Goal: Task Accomplishment & Management: Manage account settings

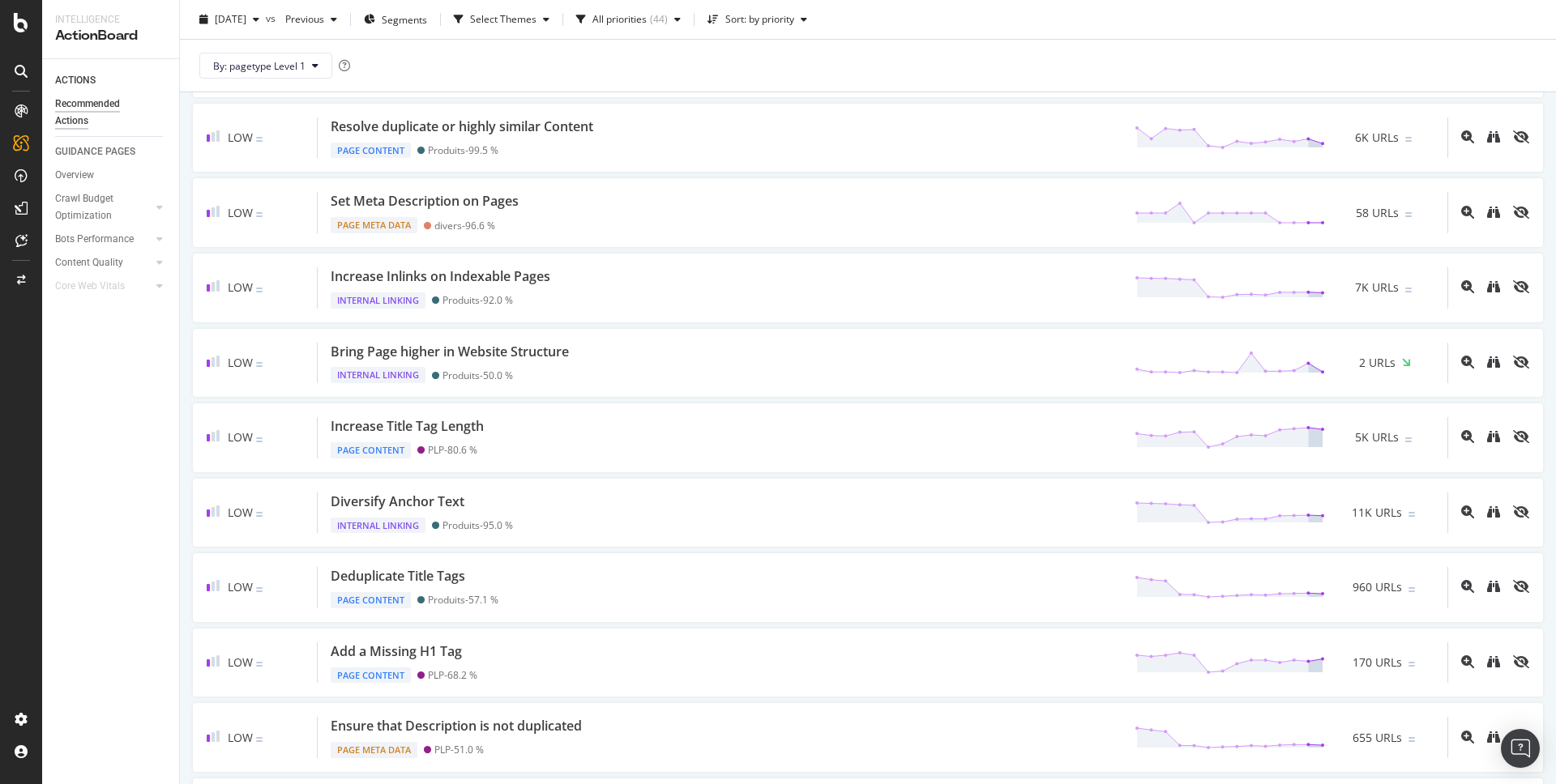
scroll to position [11, 0]
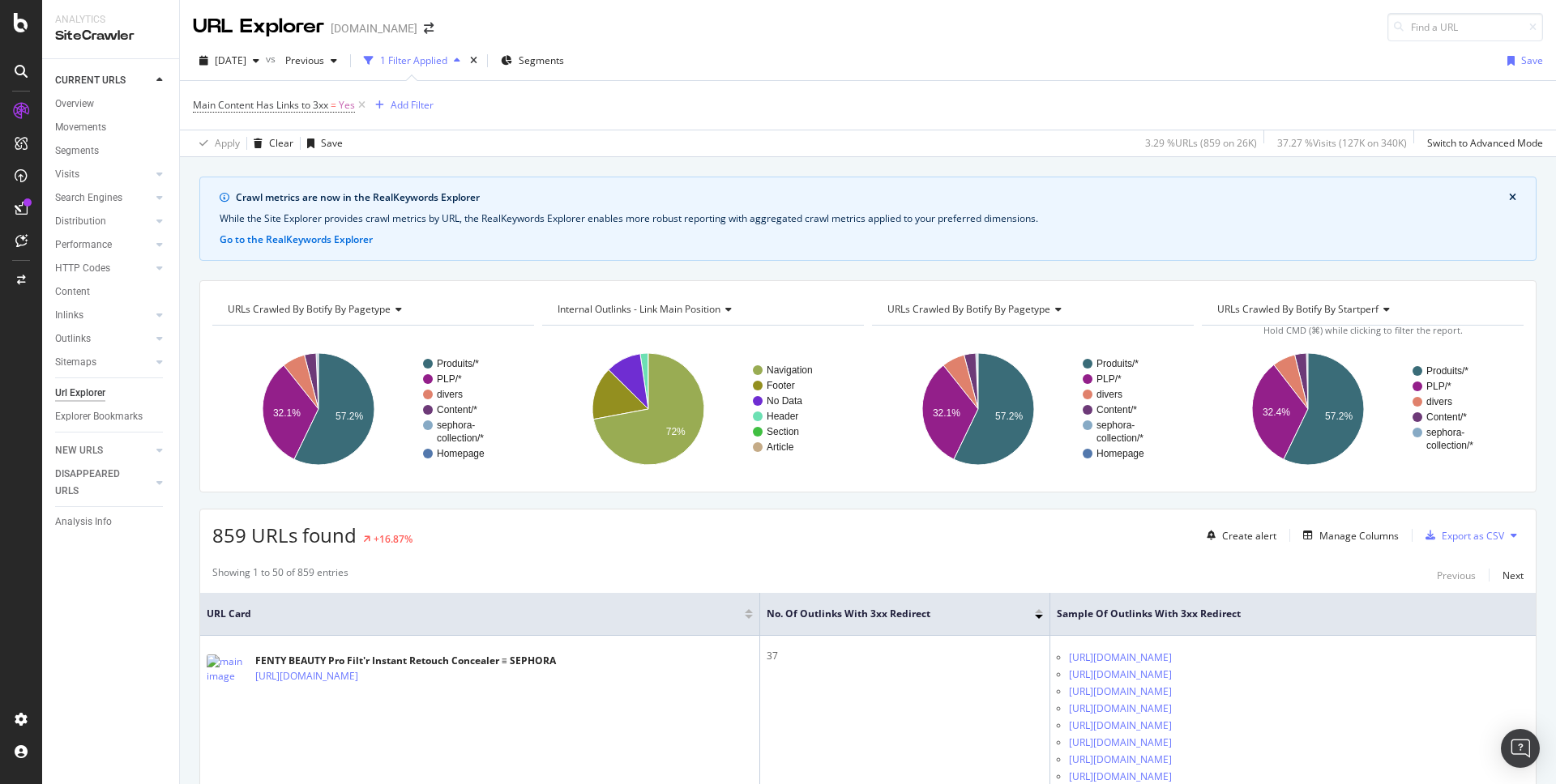
scroll to position [143, 0]
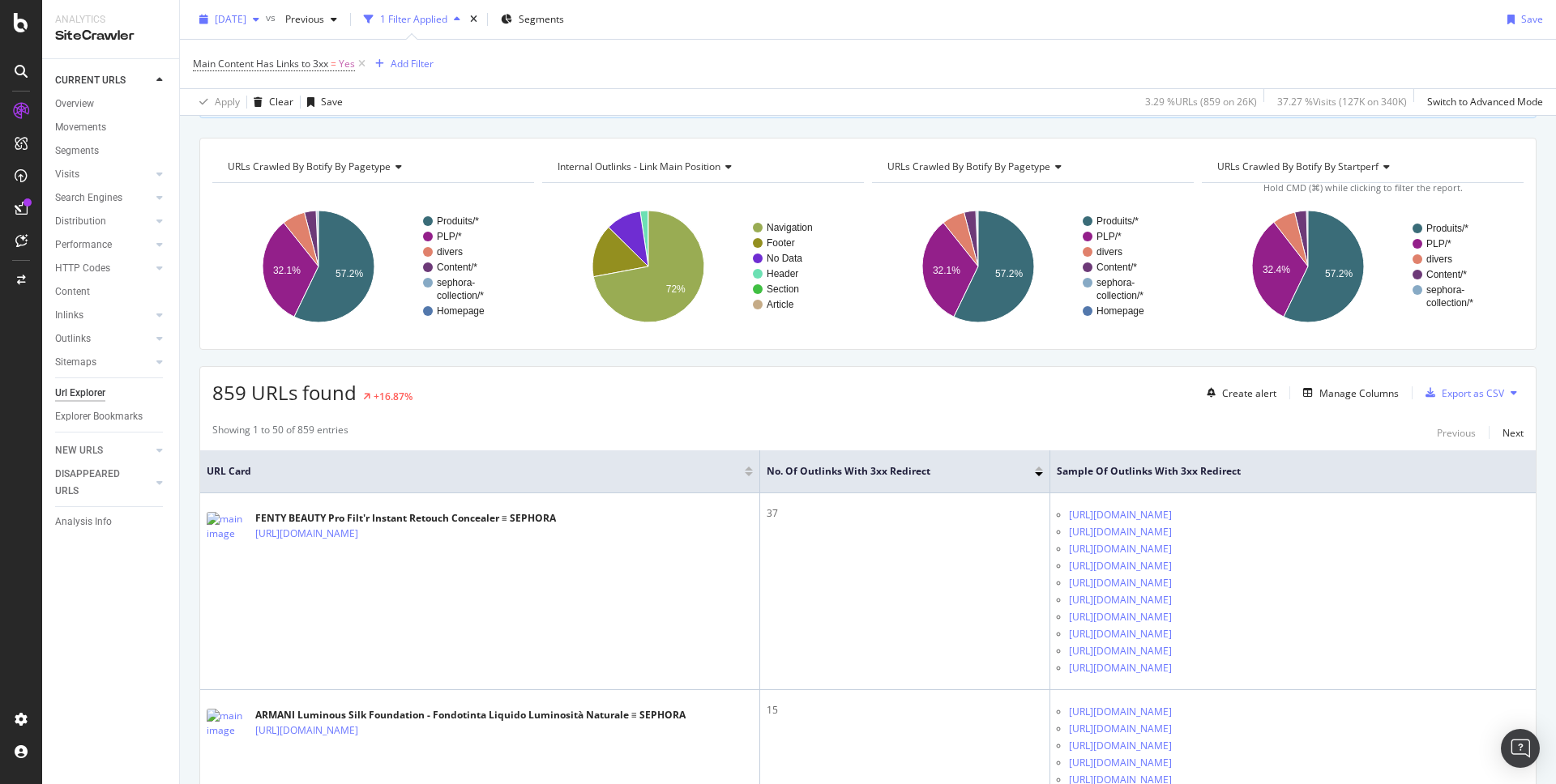
click at [266, 26] on div "2025 Sep. 28th" at bounding box center [228, 19] width 72 height 24
click at [264, 70] on div "2025 Oct. 5th" at bounding box center [266, 77] width 100 height 15
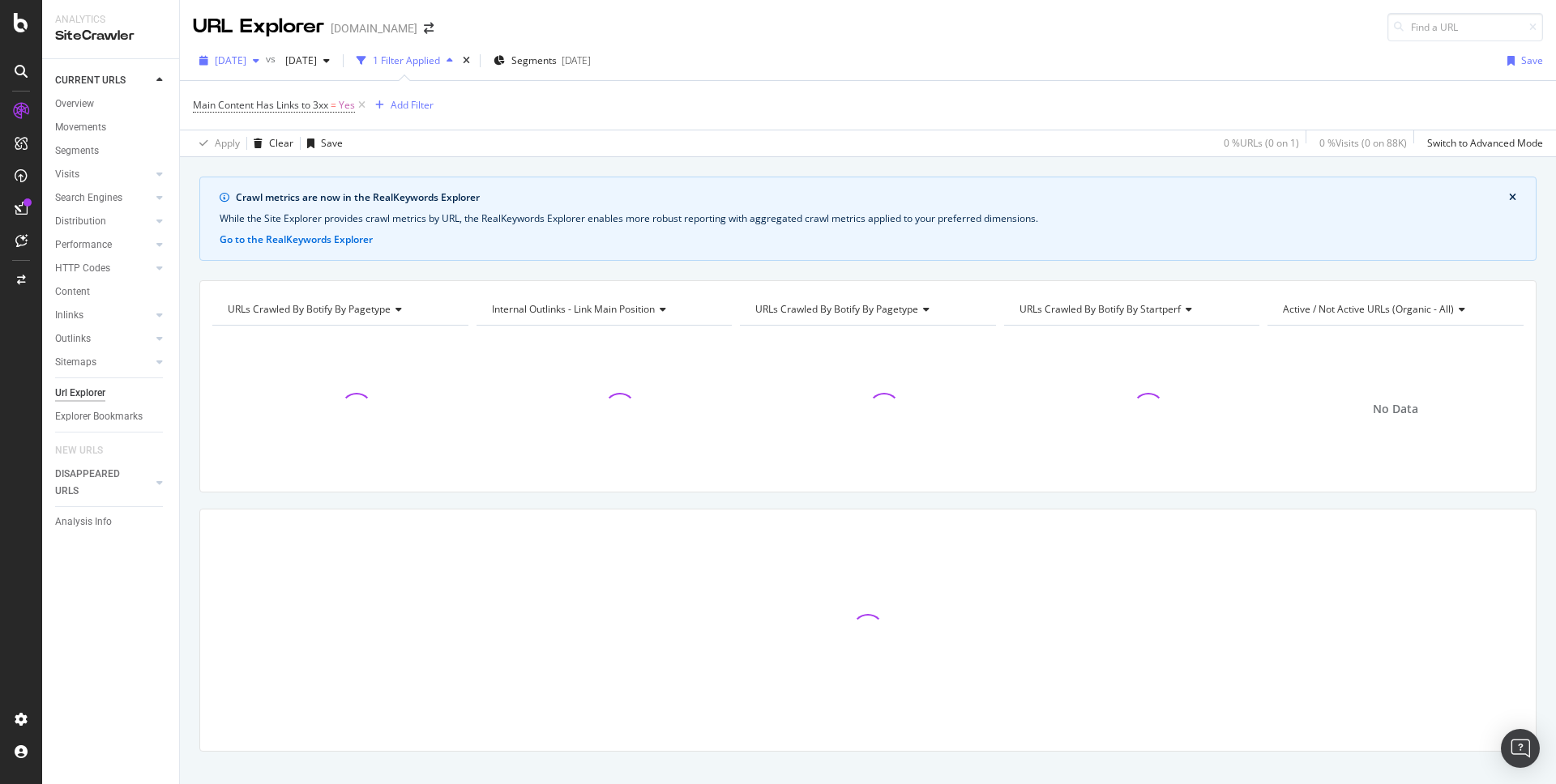
click at [246, 64] on span "2025 Oct. 5th" at bounding box center [230, 61] width 32 height 14
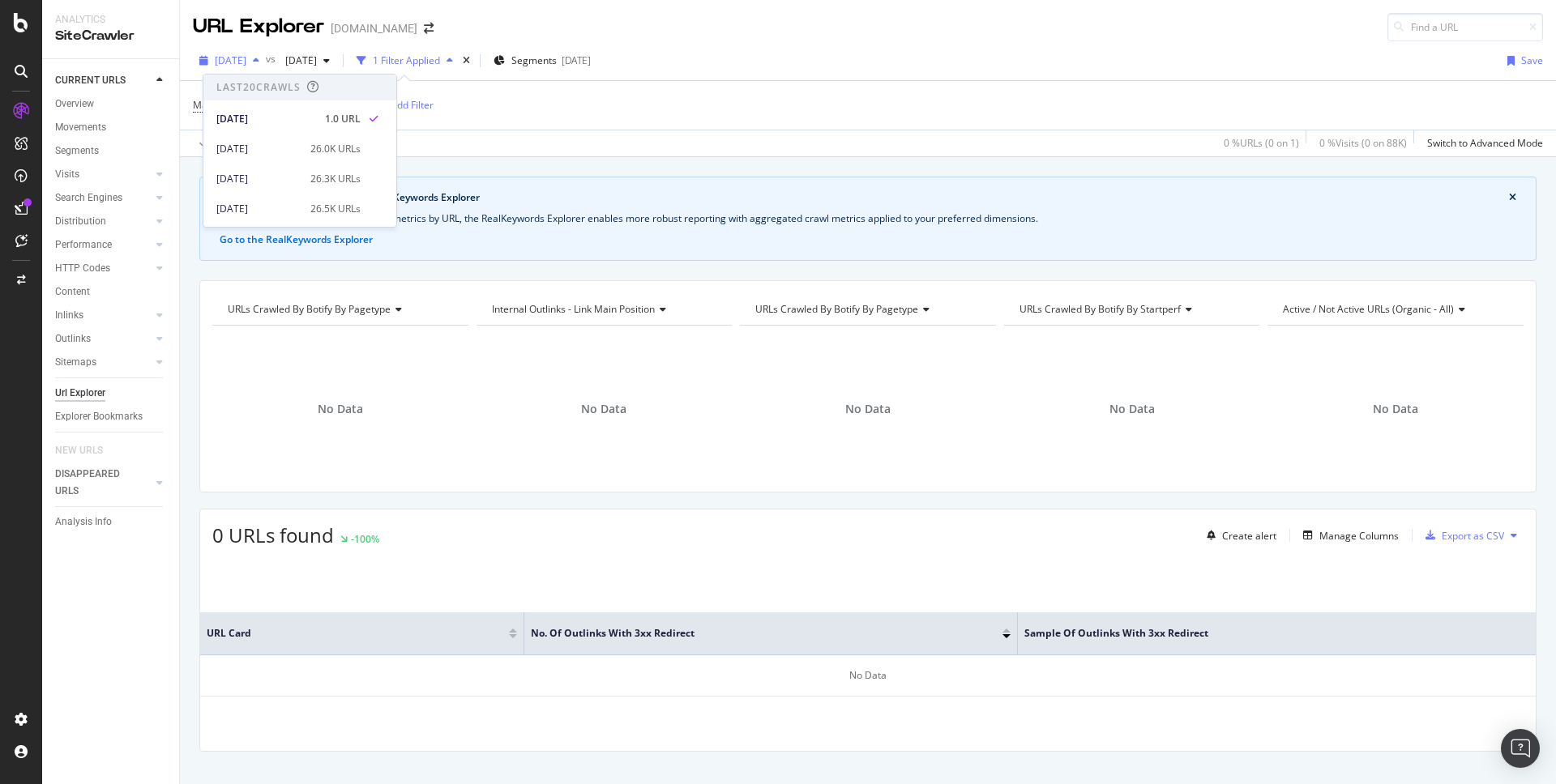
click at [246, 64] on span "2025 Oct. 5th" at bounding box center [230, 61] width 32 height 14
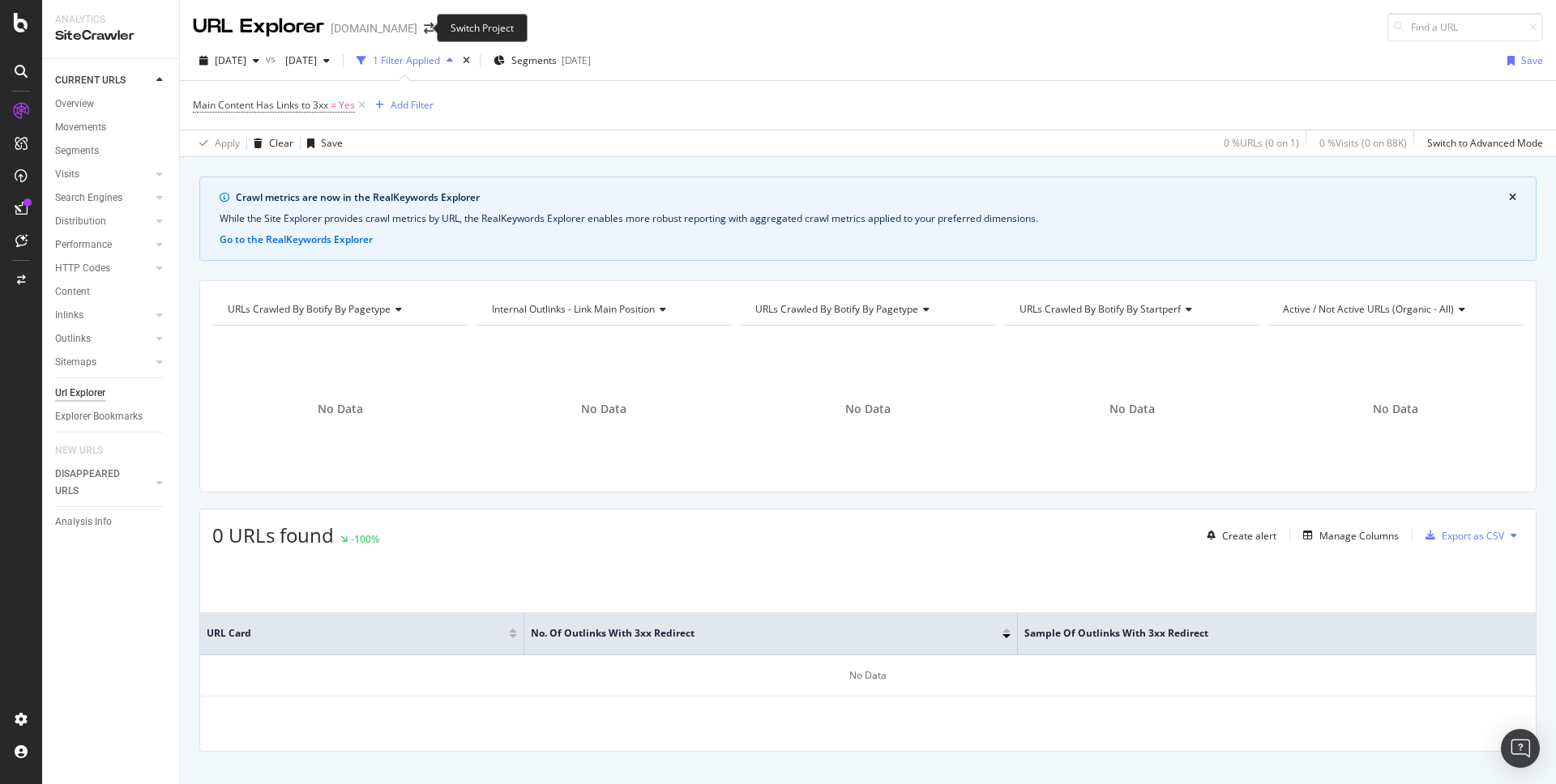
click at [417, 25] on span at bounding box center [428, 28] width 23 height 11
click at [424, 26] on icon "arrow-right-arrow-left" at bounding box center [429, 28] width 10 height 11
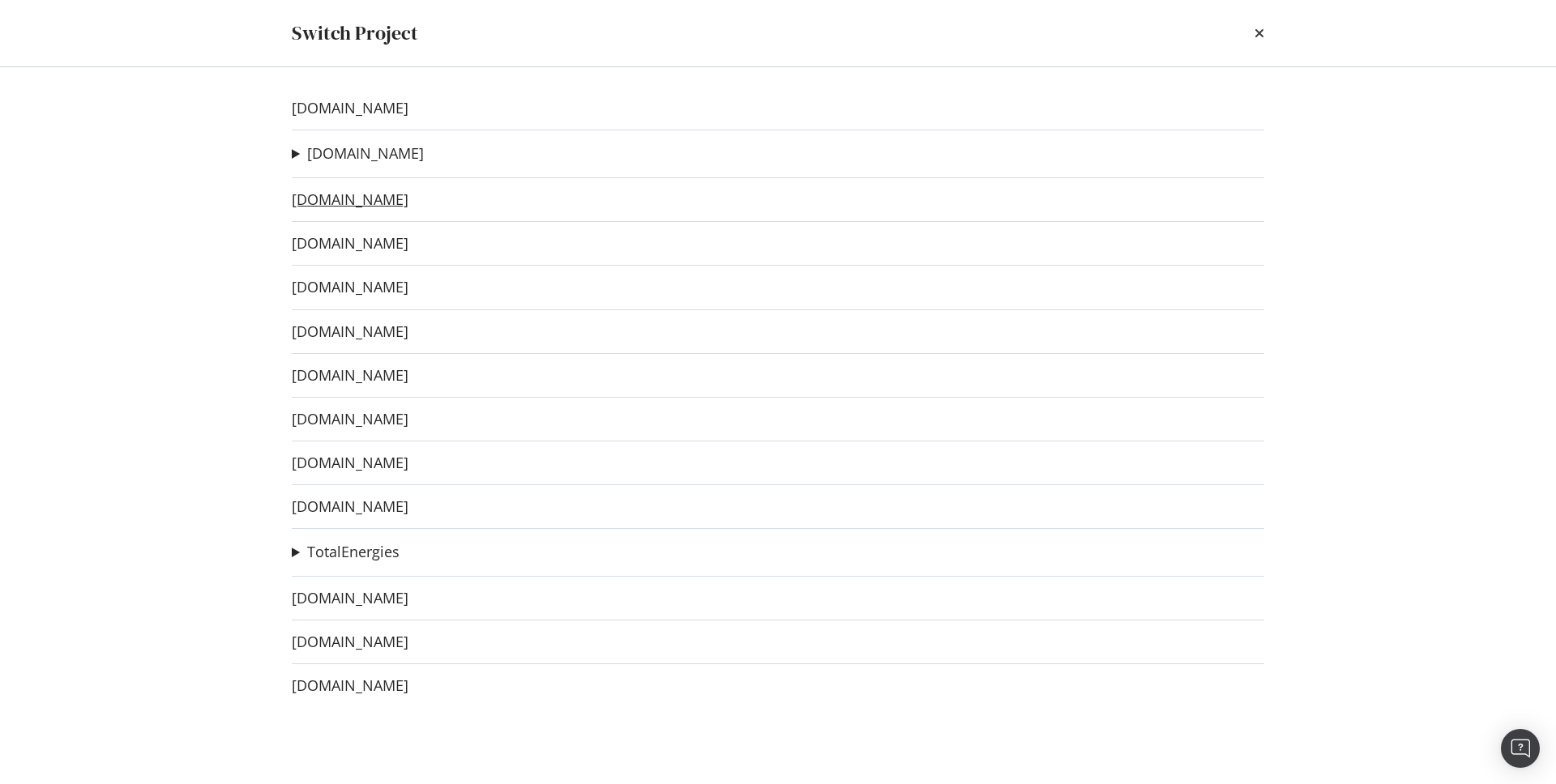
click at [387, 200] on link "www.sephora.pt" at bounding box center [351, 199] width 117 height 17
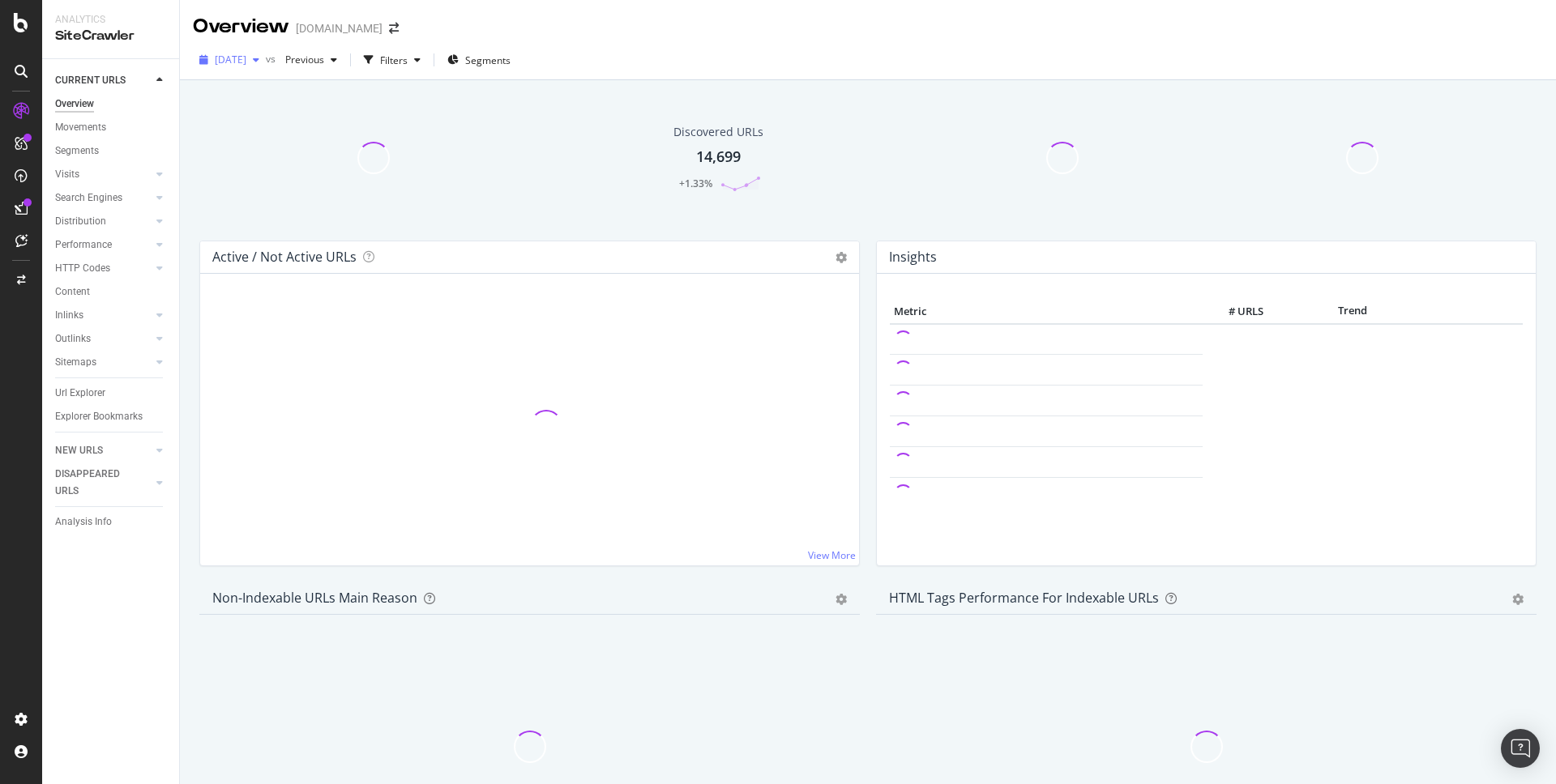
click at [246, 64] on span "2025 Oct. 7th" at bounding box center [230, 60] width 32 height 14
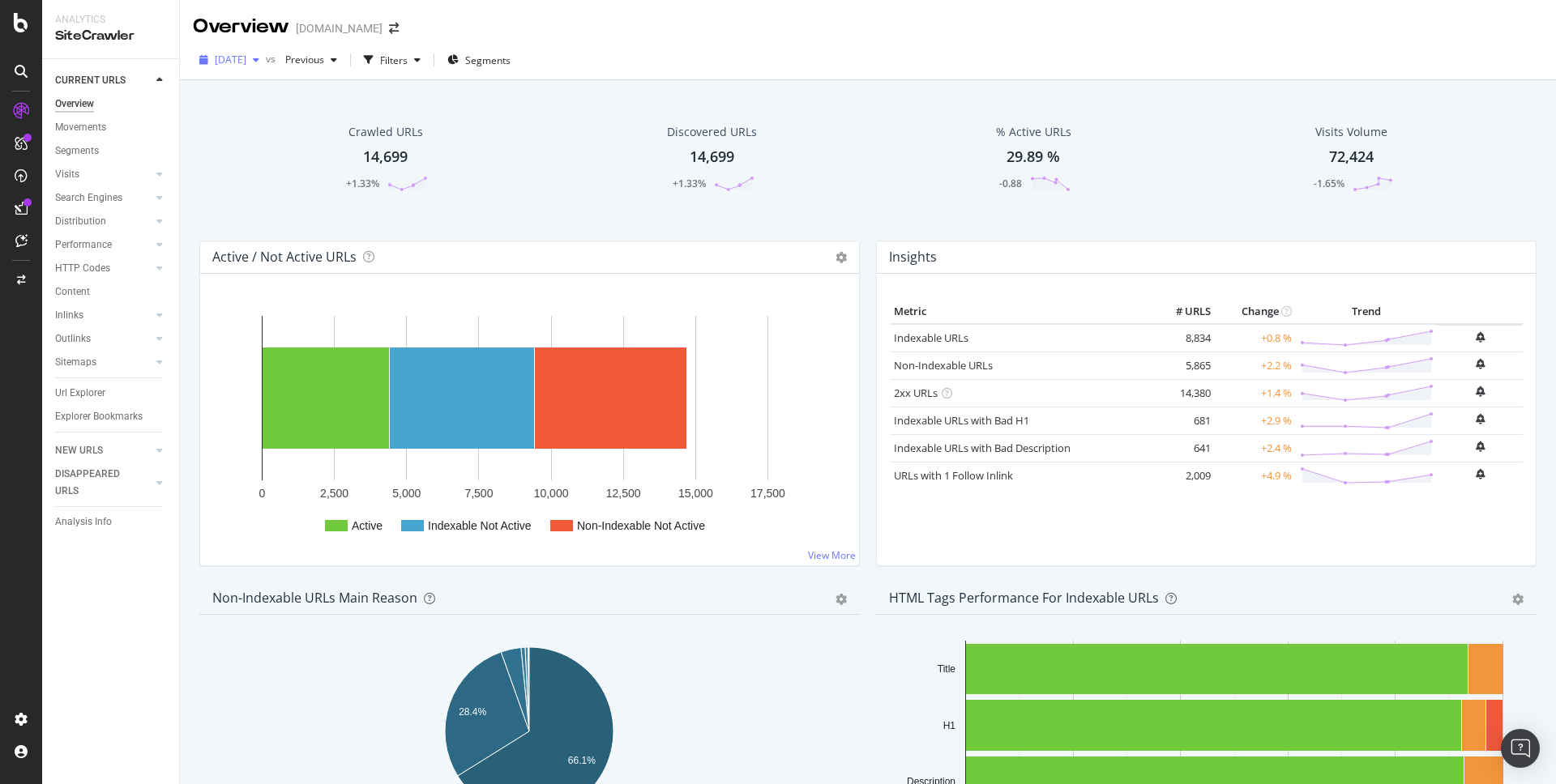
click at [246, 56] on span "2025 Oct. 7th" at bounding box center [230, 60] width 32 height 14
click at [246, 57] on span "2025 Oct. 7th" at bounding box center [230, 60] width 32 height 14
click at [345, 27] on div "www.sephora.pt" at bounding box center [339, 28] width 86 height 16
click at [393, 28] on icon "arrow-right-arrow-left" at bounding box center [394, 28] width 10 height 11
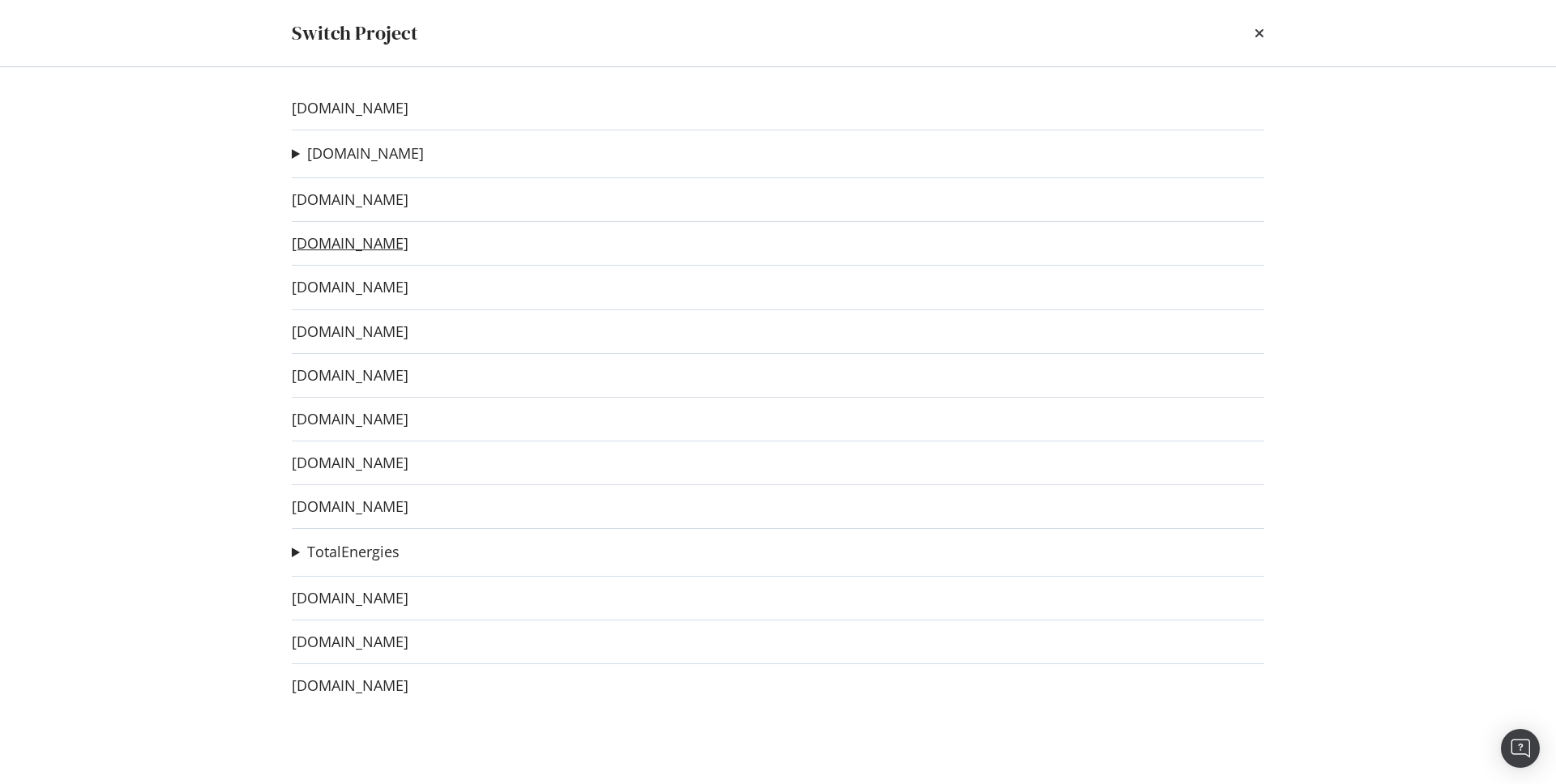
click at [364, 244] on link "www.sephora.ro" at bounding box center [351, 243] width 117 height 17
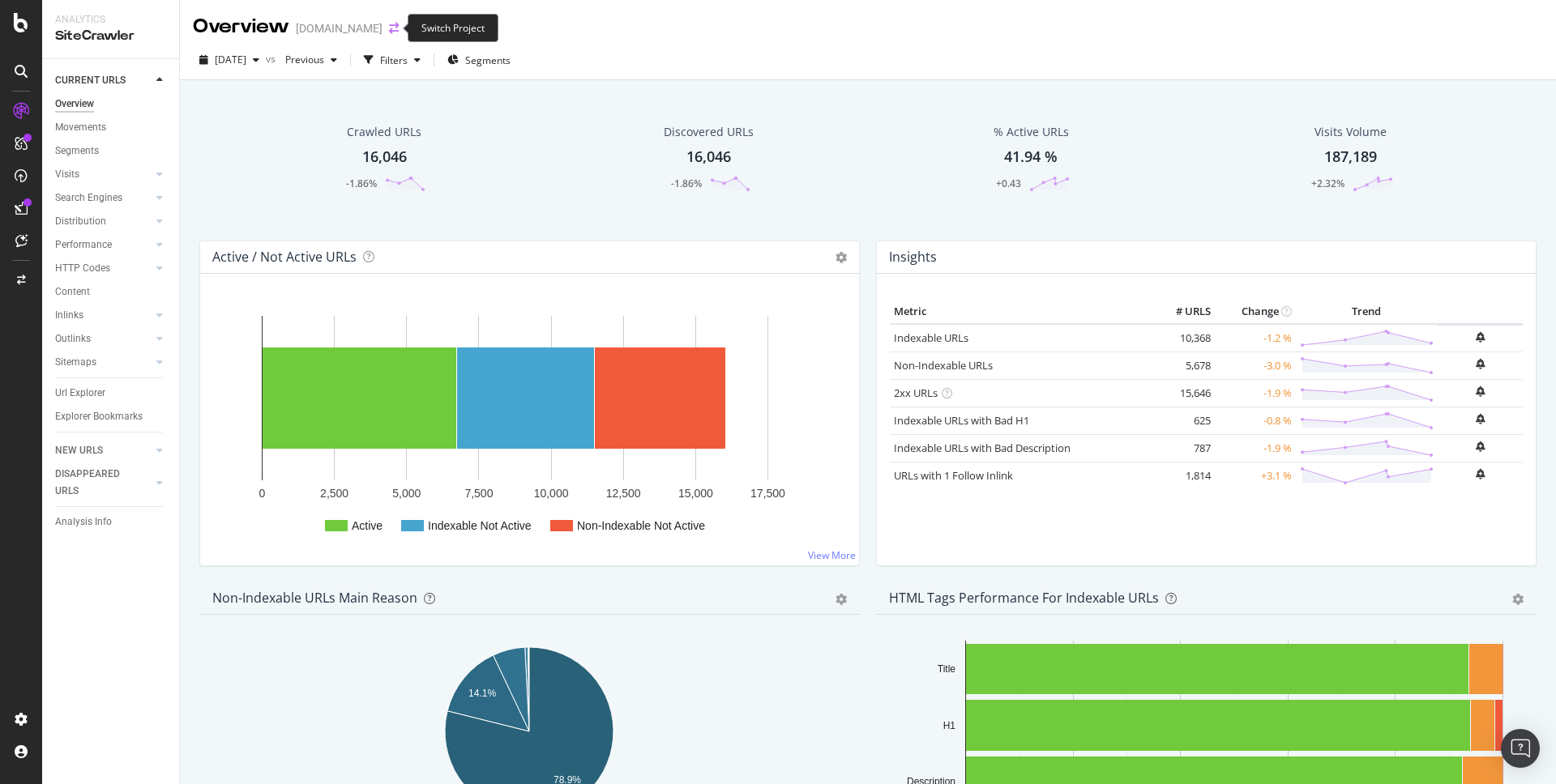
click at [393, 23] on icon "arrow-right-arrow-left" at bounding box center [394, 28] width 10 height 11
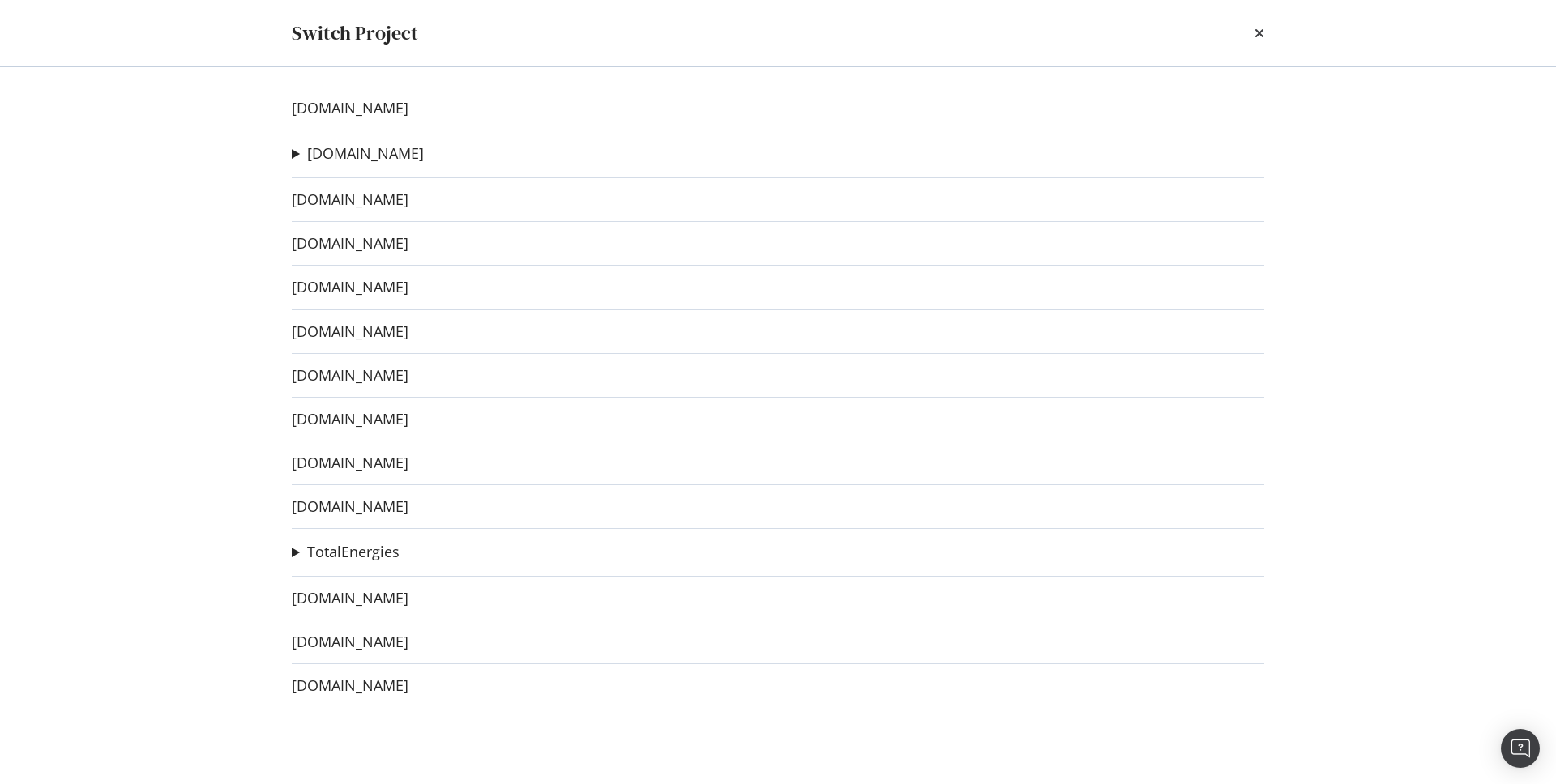
click at [393, 23] on body "Analytics SiteCrawler CURRENT URLS Overview Movements Segments Visits Analysis …" at bounding box center [778, 392] width 1556 height 784
click at [348, 377] on link "www.sephora.it" at bounding box center [351, 375] width 117 height 17
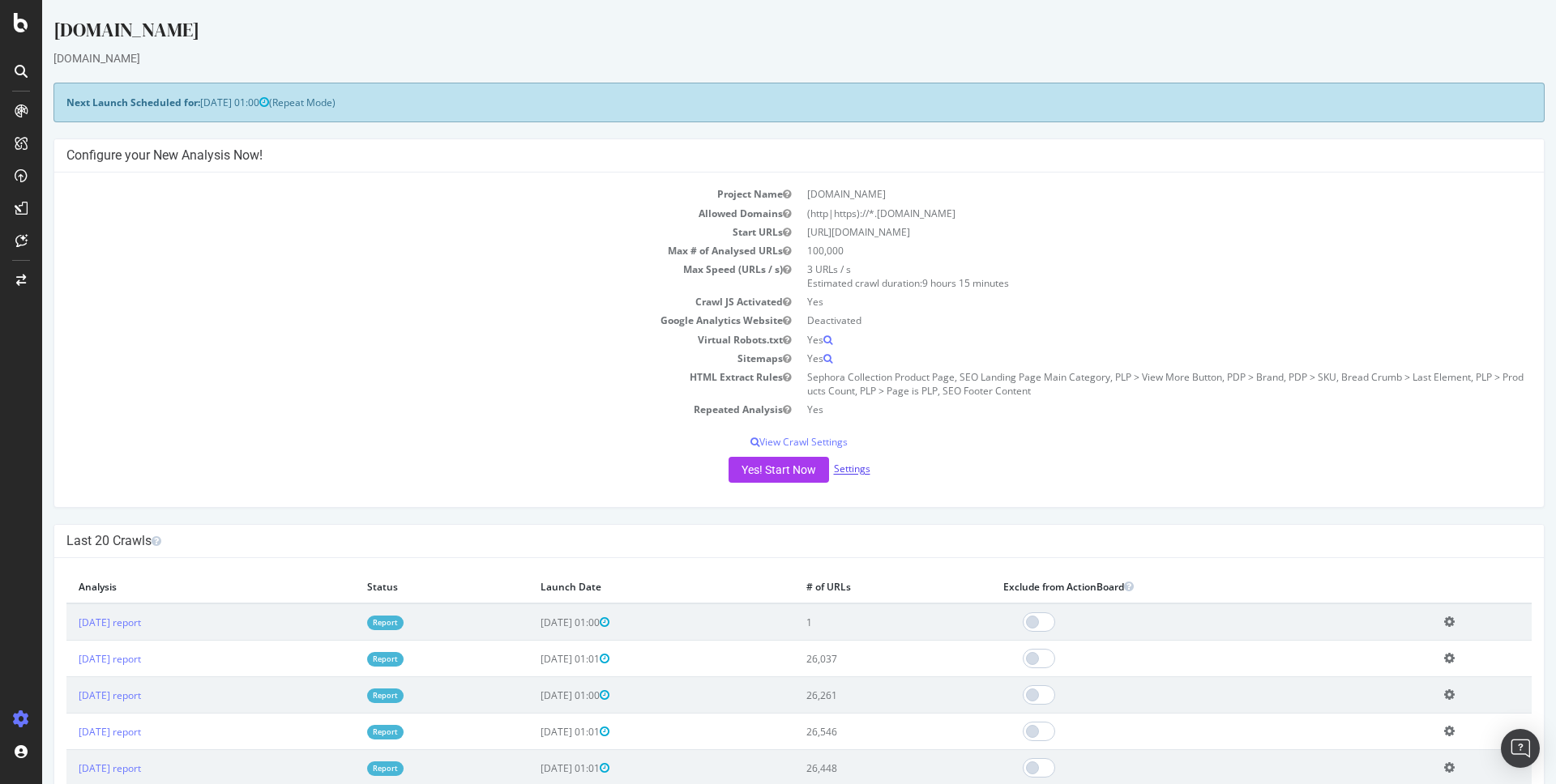
click at [859, 470] on link "Settings" at bounding box center [852, 469] width 37 height 14
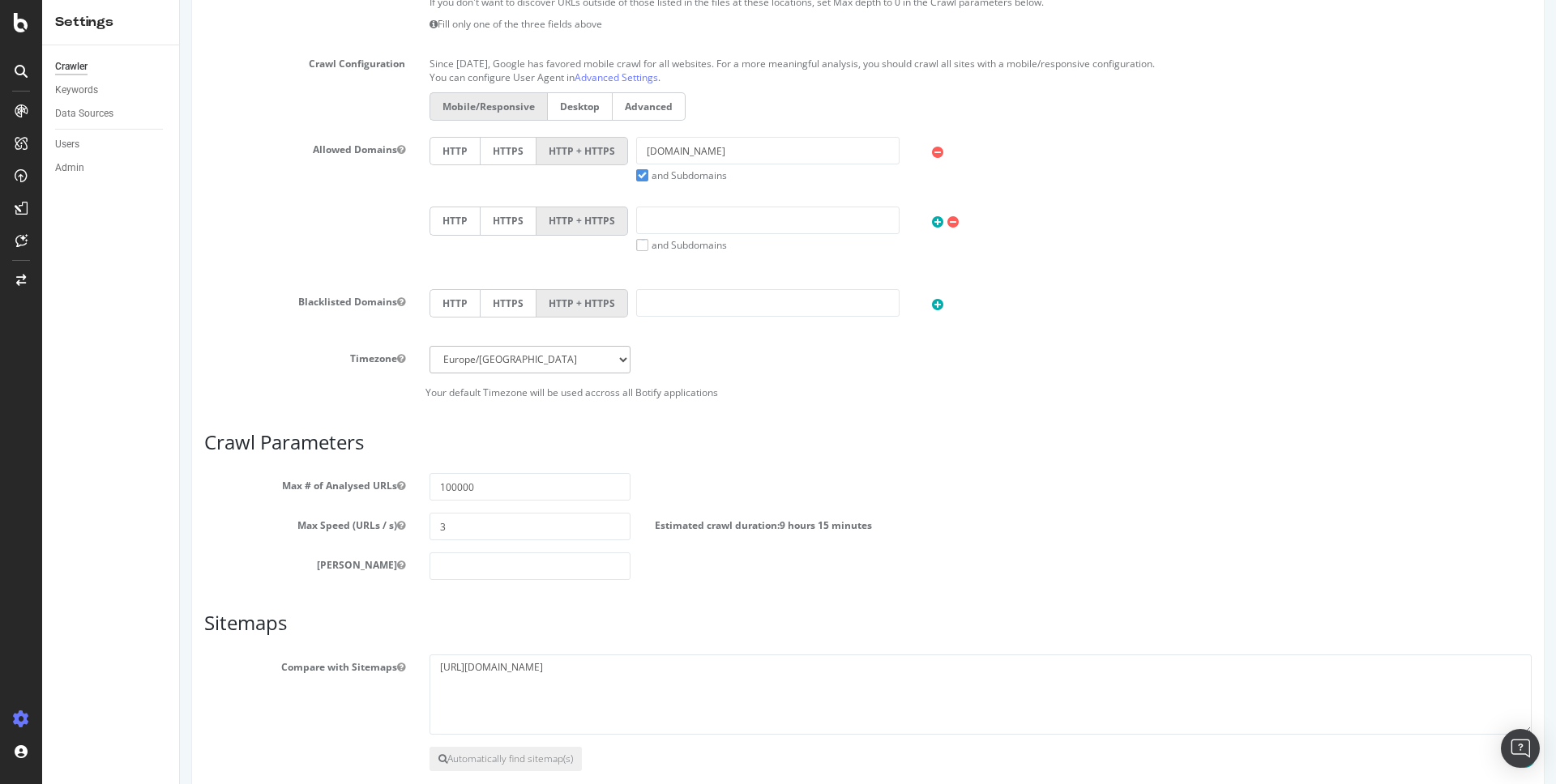
scroll to position [457, 0]
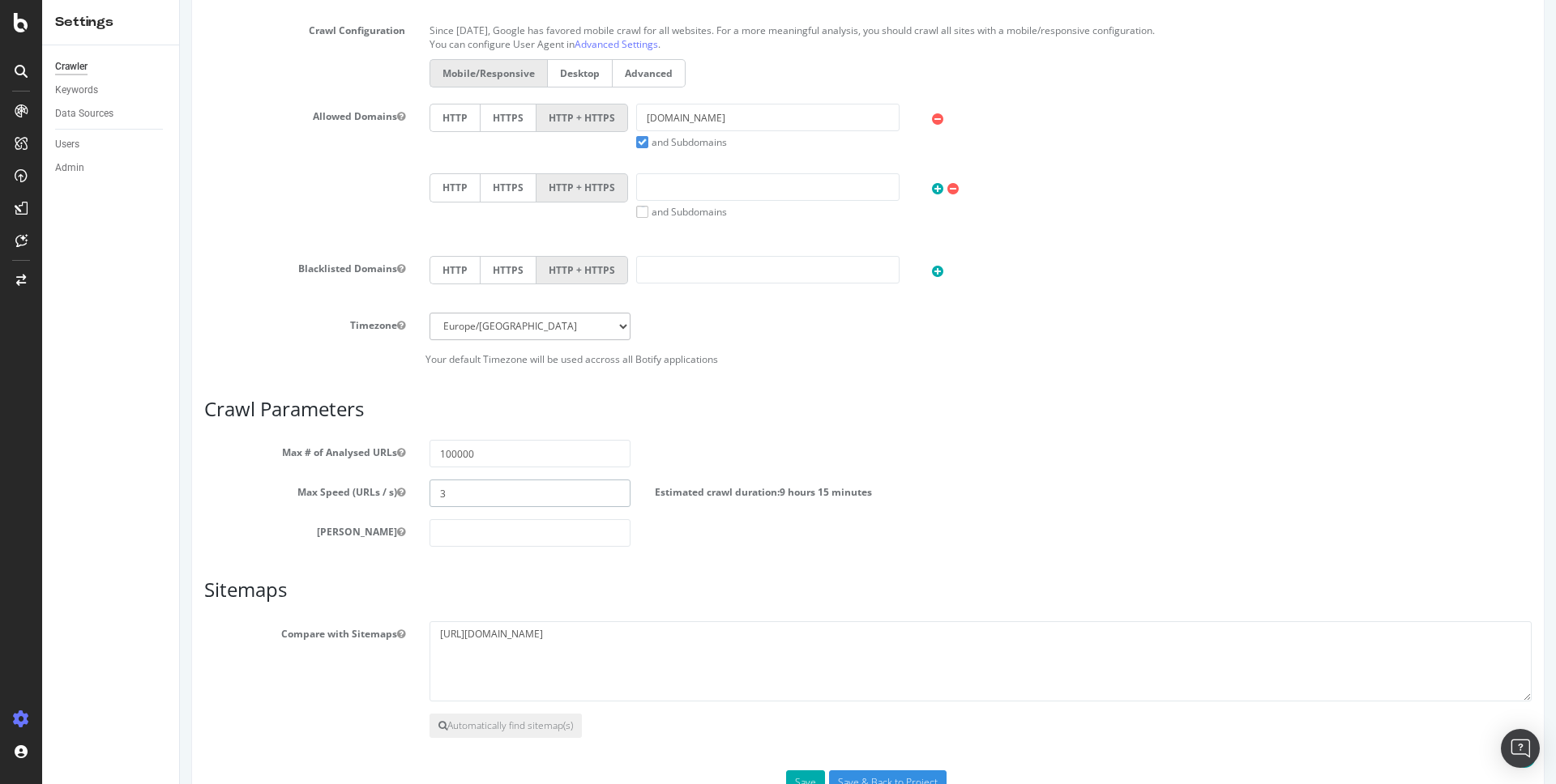
click at [523, 494] on input "3" at bounding box center [529, 493] width 201 height 28
type input "2"
type input "1"
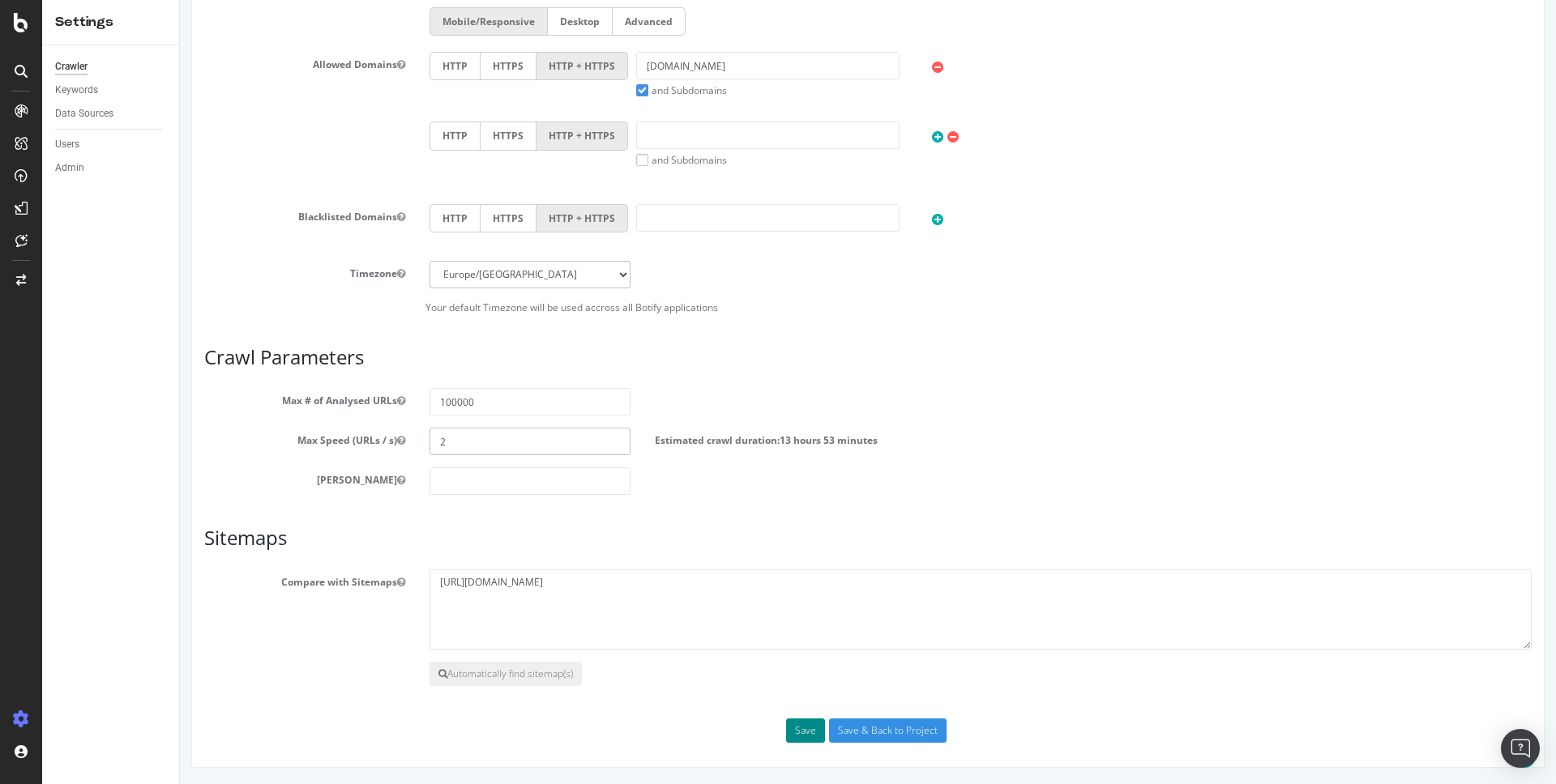
type input "2"
click at [797, 719] on button "Save" at bounding box center [805, 730] width 39 height 24
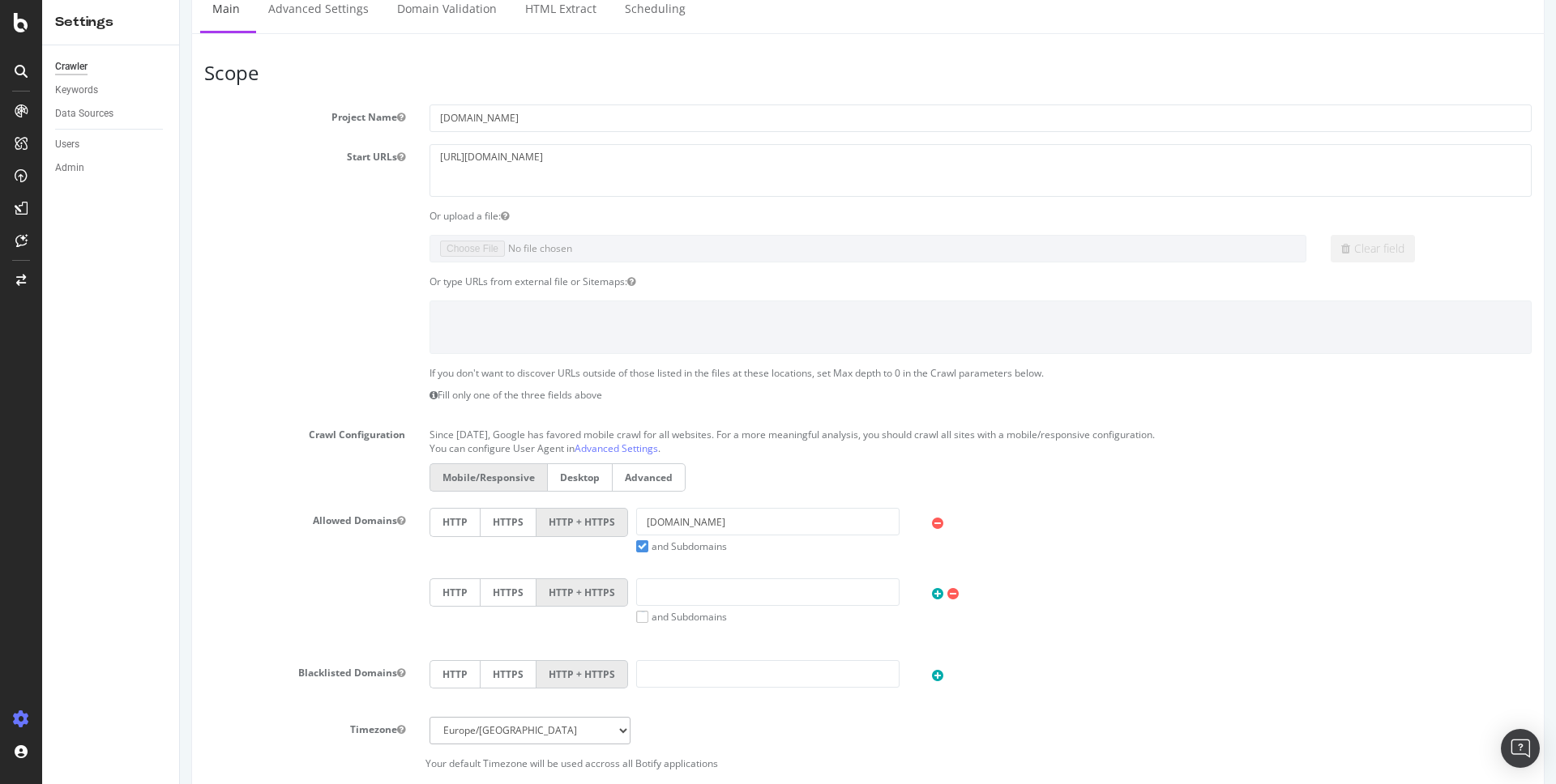
scroll to position [0, 0]
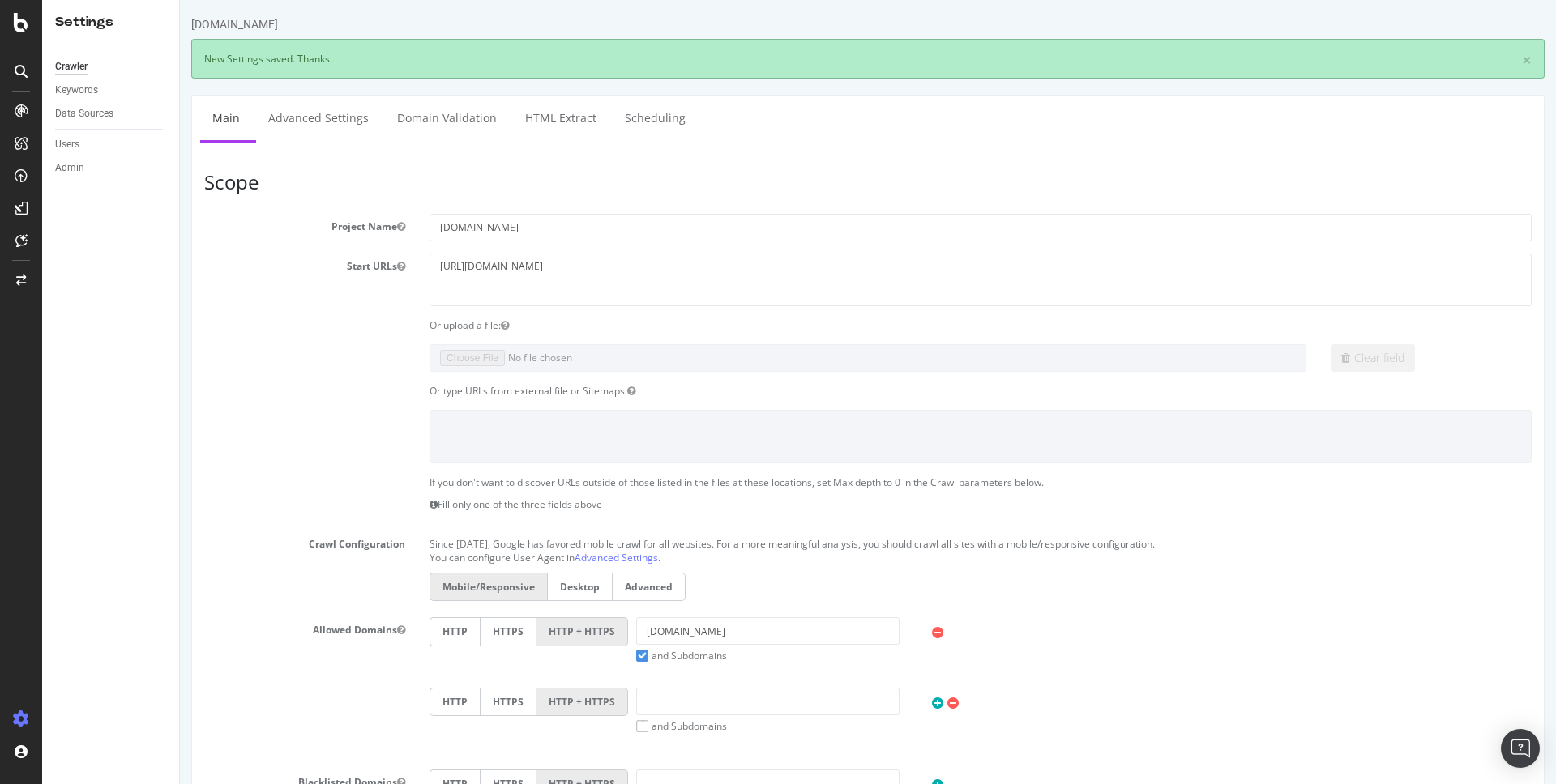
click at [235, 119] on link "Main" at bounding box center [226, 117] width 52 height 45
click at [57, 64] on div "Crawler" at bounding box center [71, 66] width 33 height 17
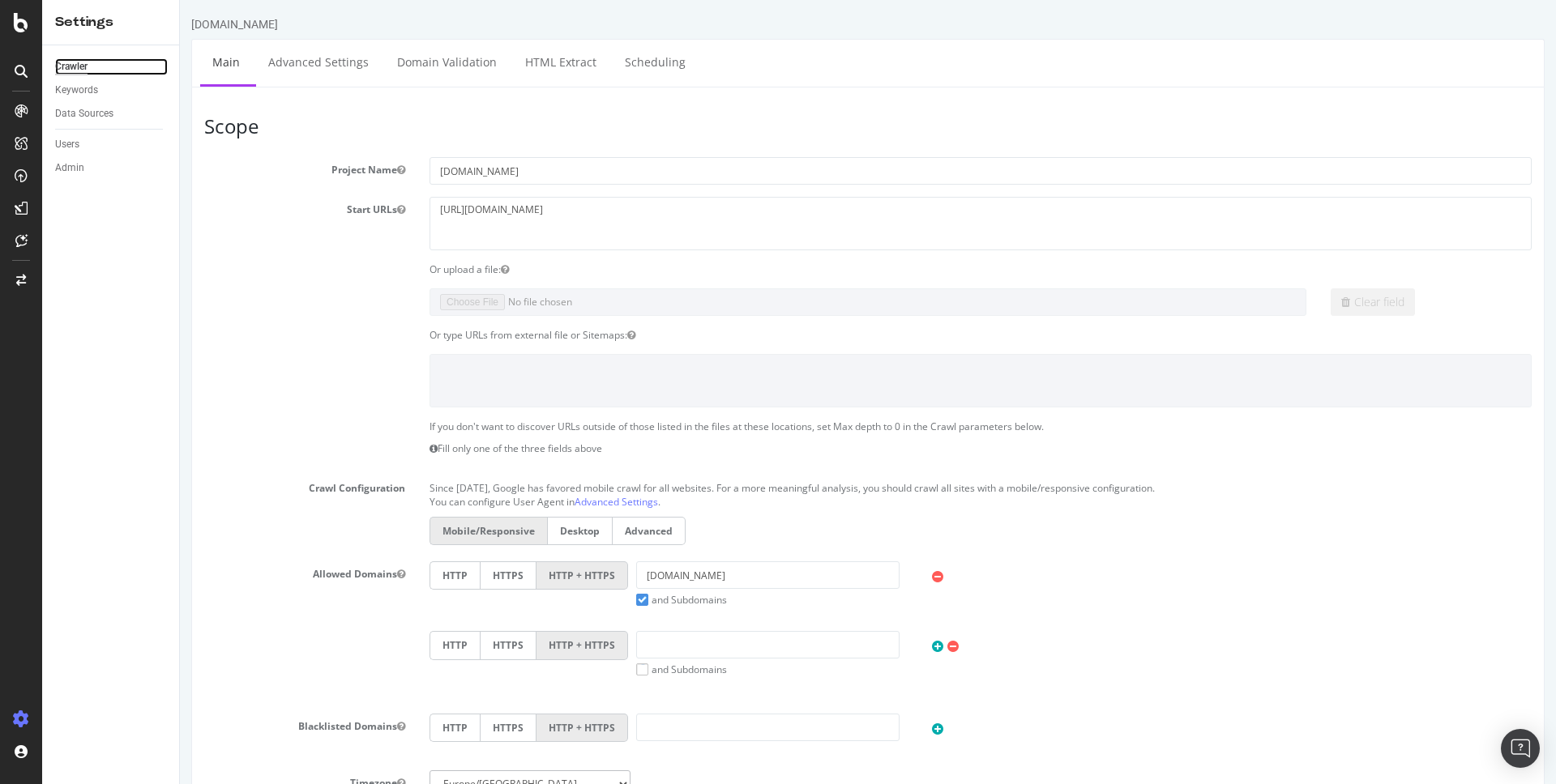
click at [69, 68] on div "Crawler" at bounding box center [71, 66] width 33 height 17
click at [651, 68] on link "Scheduling" at bounding box center [655, 62] width 85 height 45
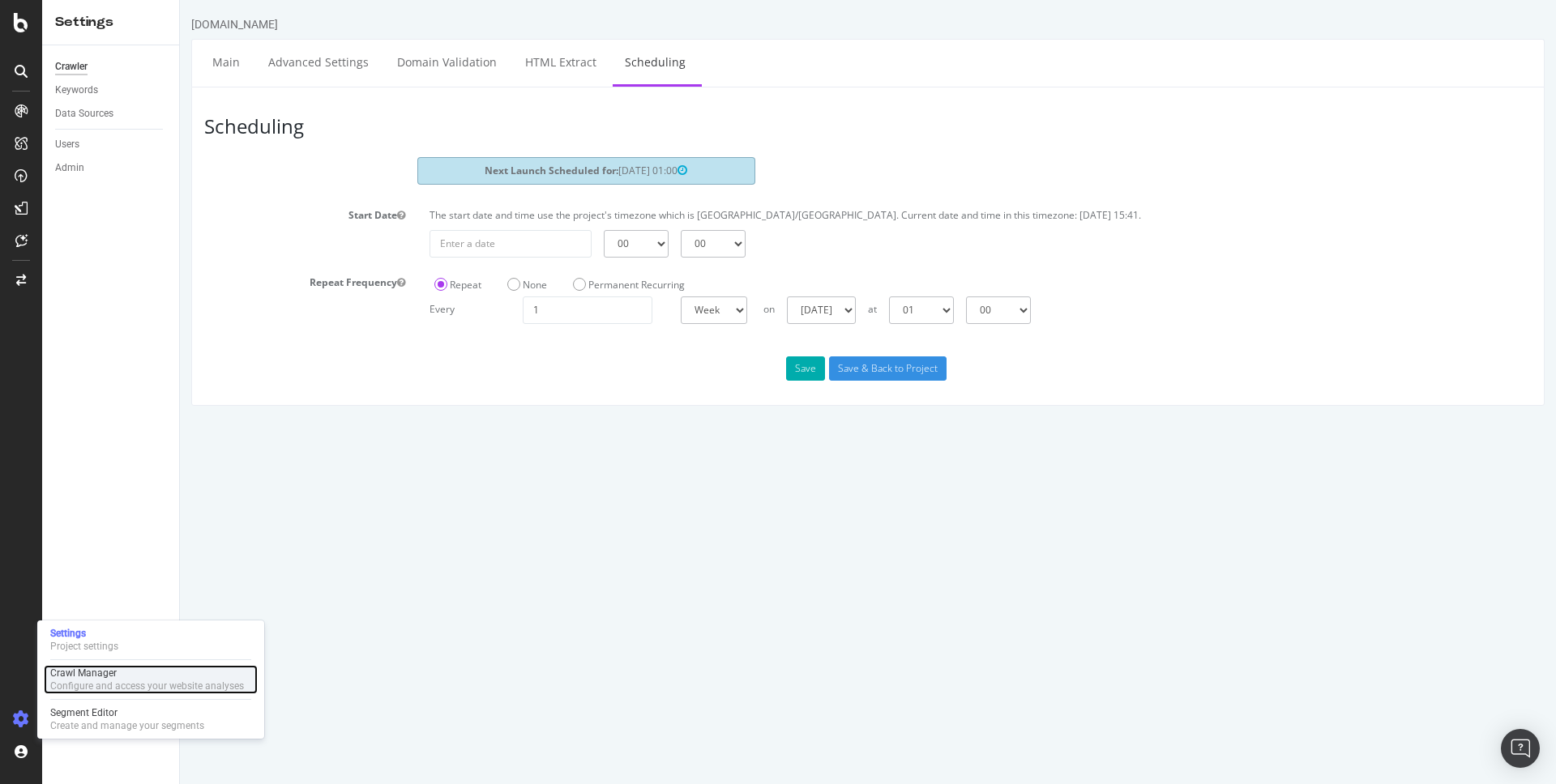
click at [93, 673] on div "Crawl Manager" at bounding box center [147, 673] width 194 height 13
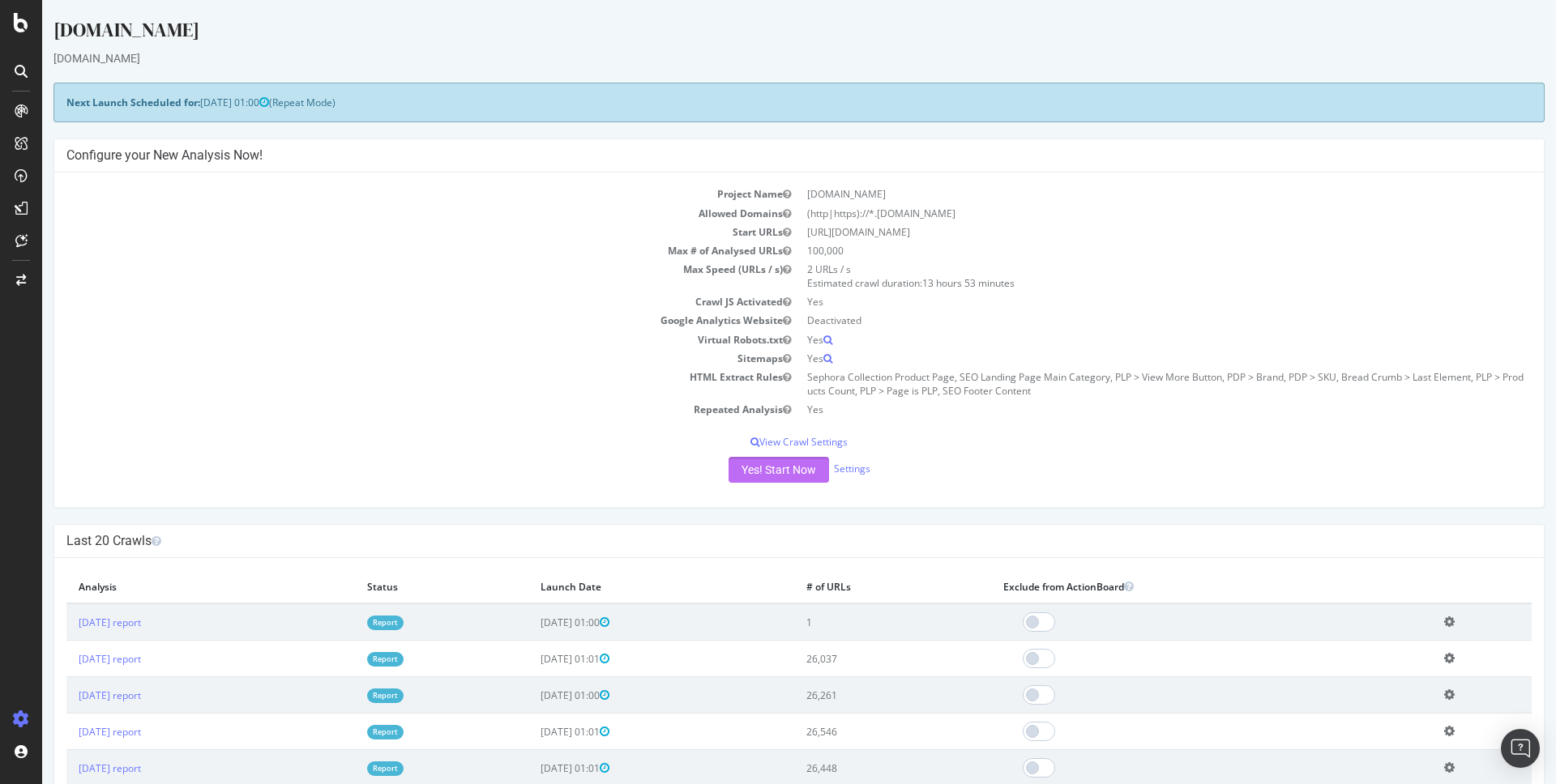
click at [808, 477] on button "Yes! Start Now" at bounding box center [778, 469] width 100 height 26
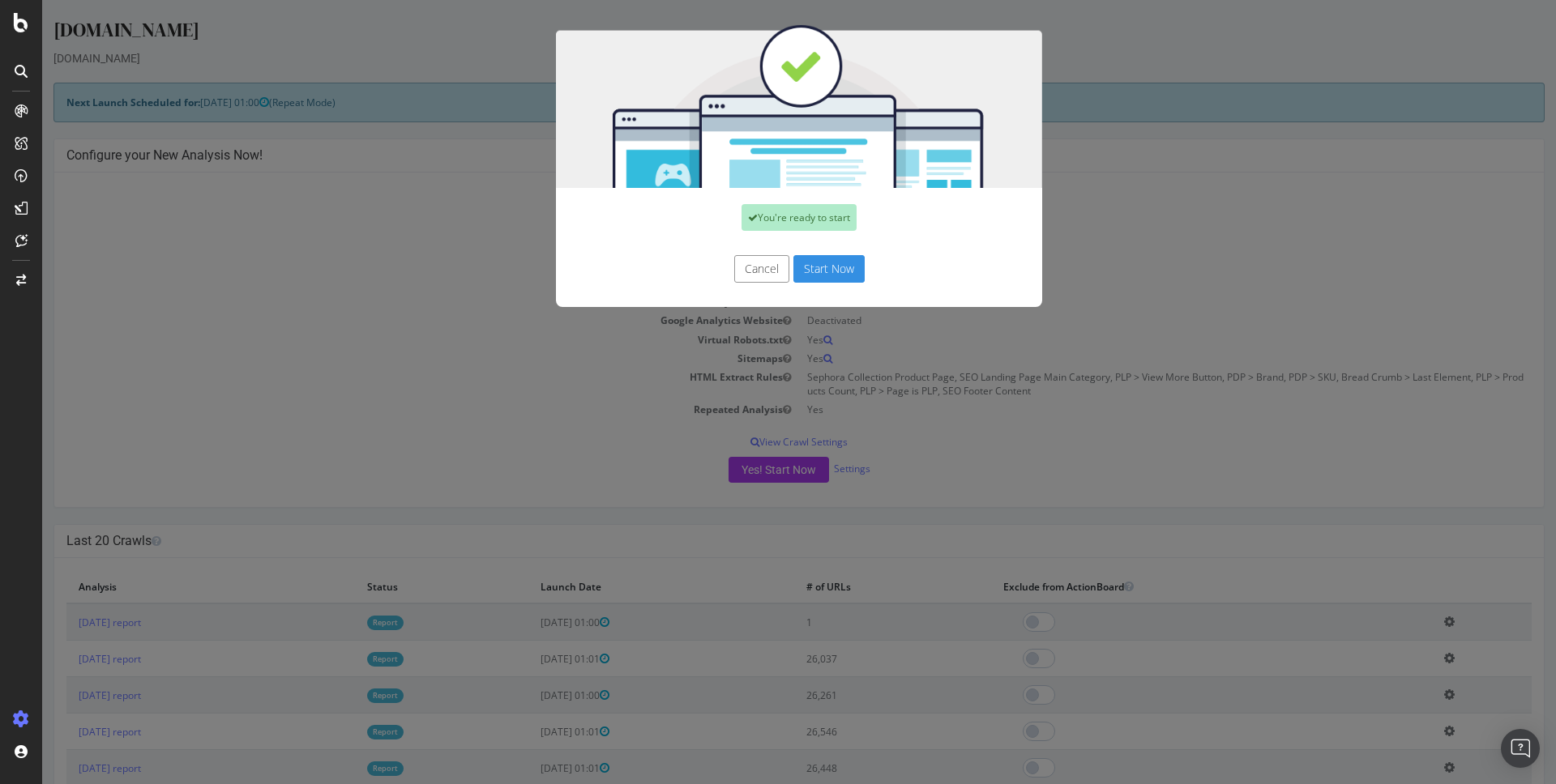
click at [835, 268] on button "Start Now" at bounding box center [829, 269] width 71 height 28
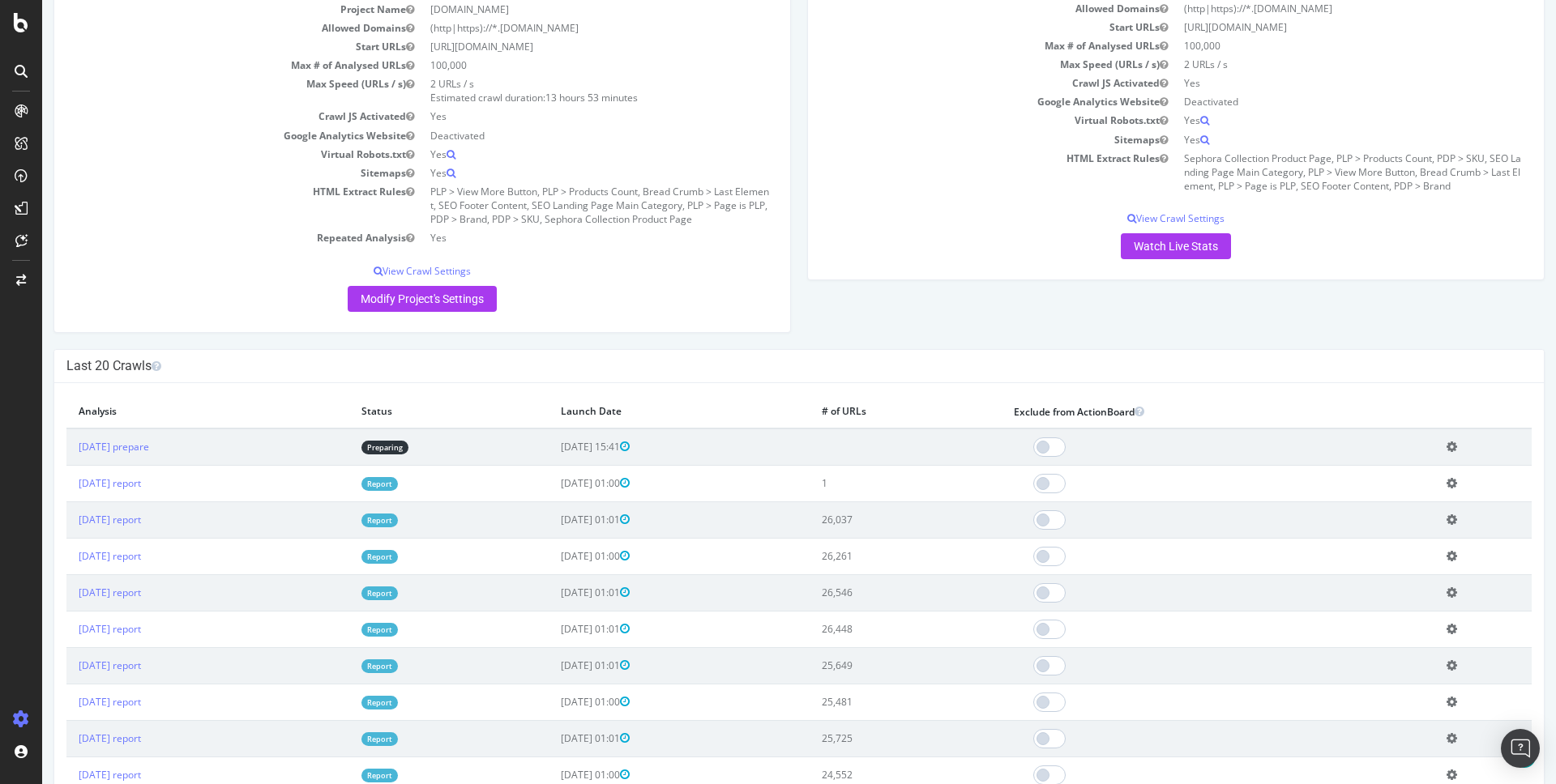
scroll to position [244, 0]
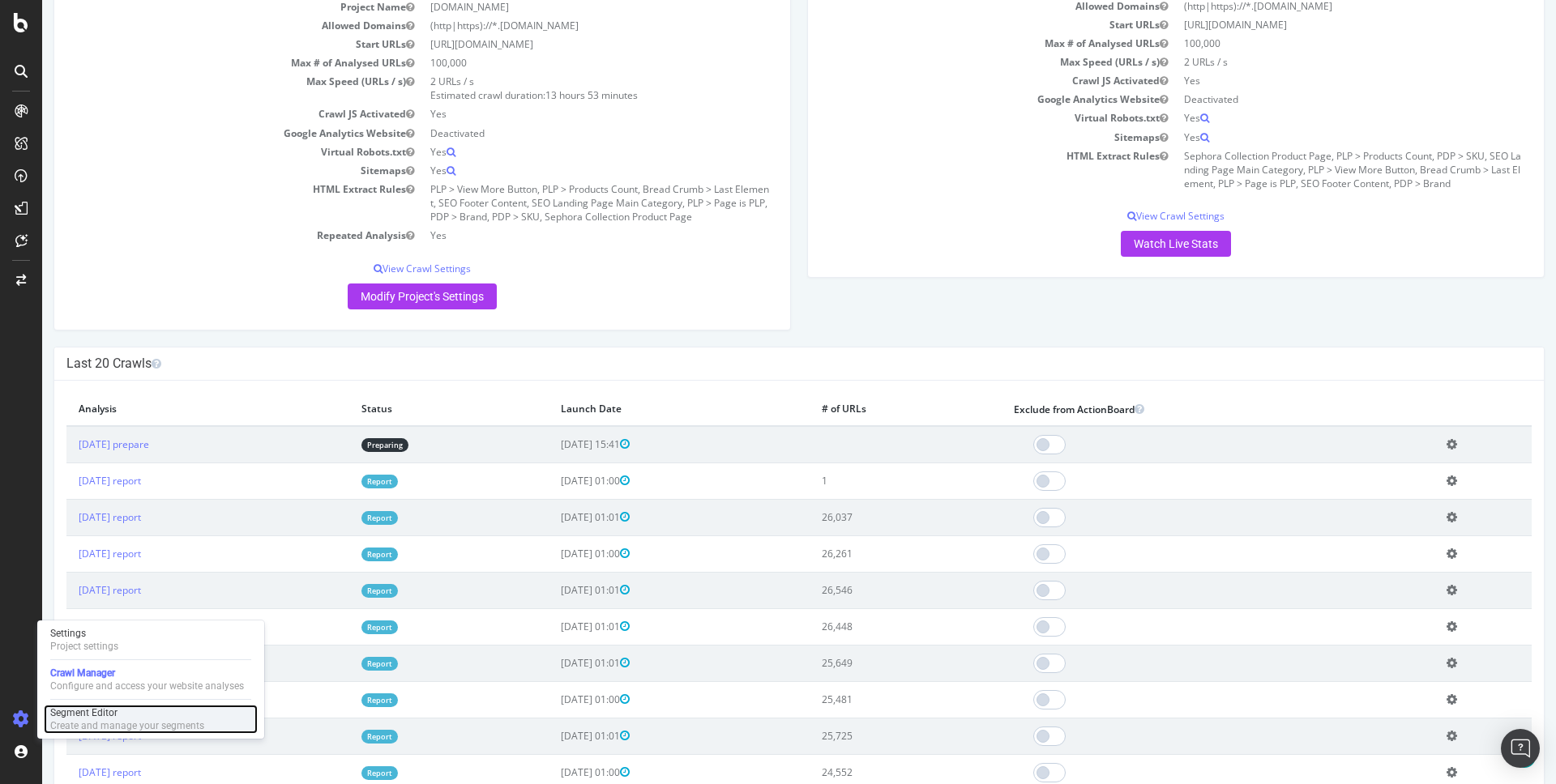
click at [87, 719] on div "Create and manage your segments" at bounding box center [127, 725] width 154 height 13
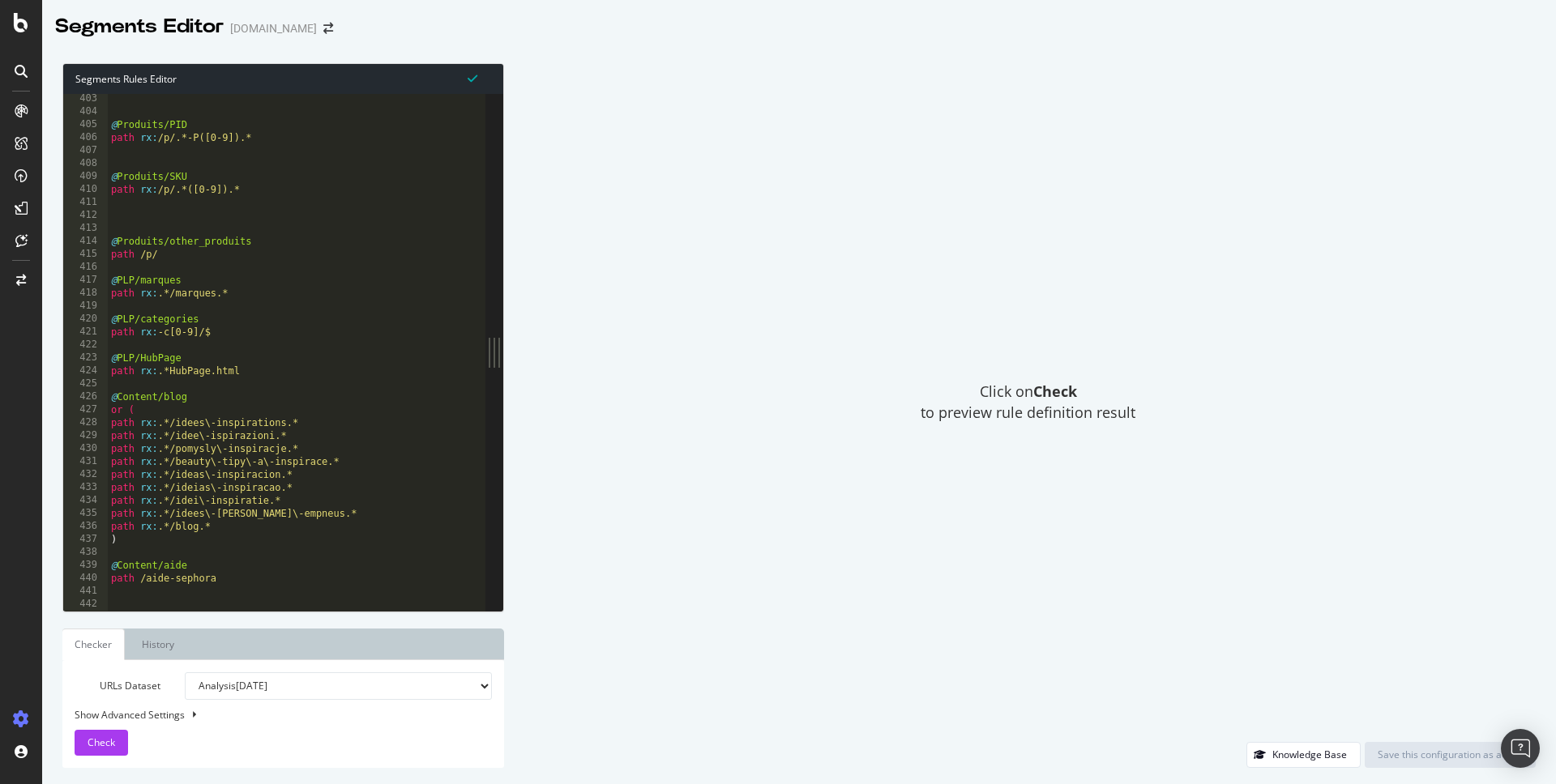
scroll to position [5482, 0]
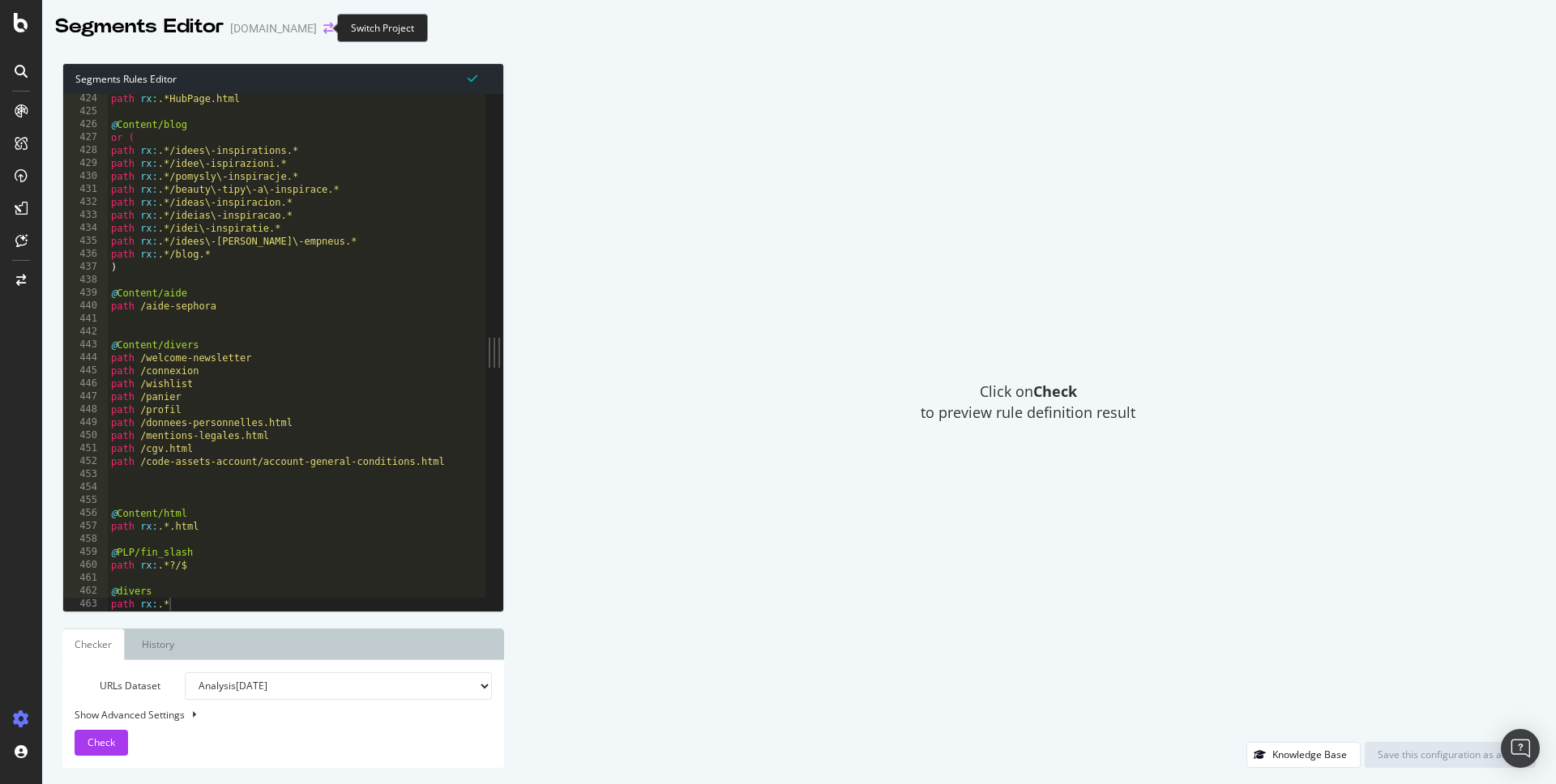
click at [324, 28] on icon "arrow-right-arrow-left" at bounding box center [329, 28] width 10 height 11
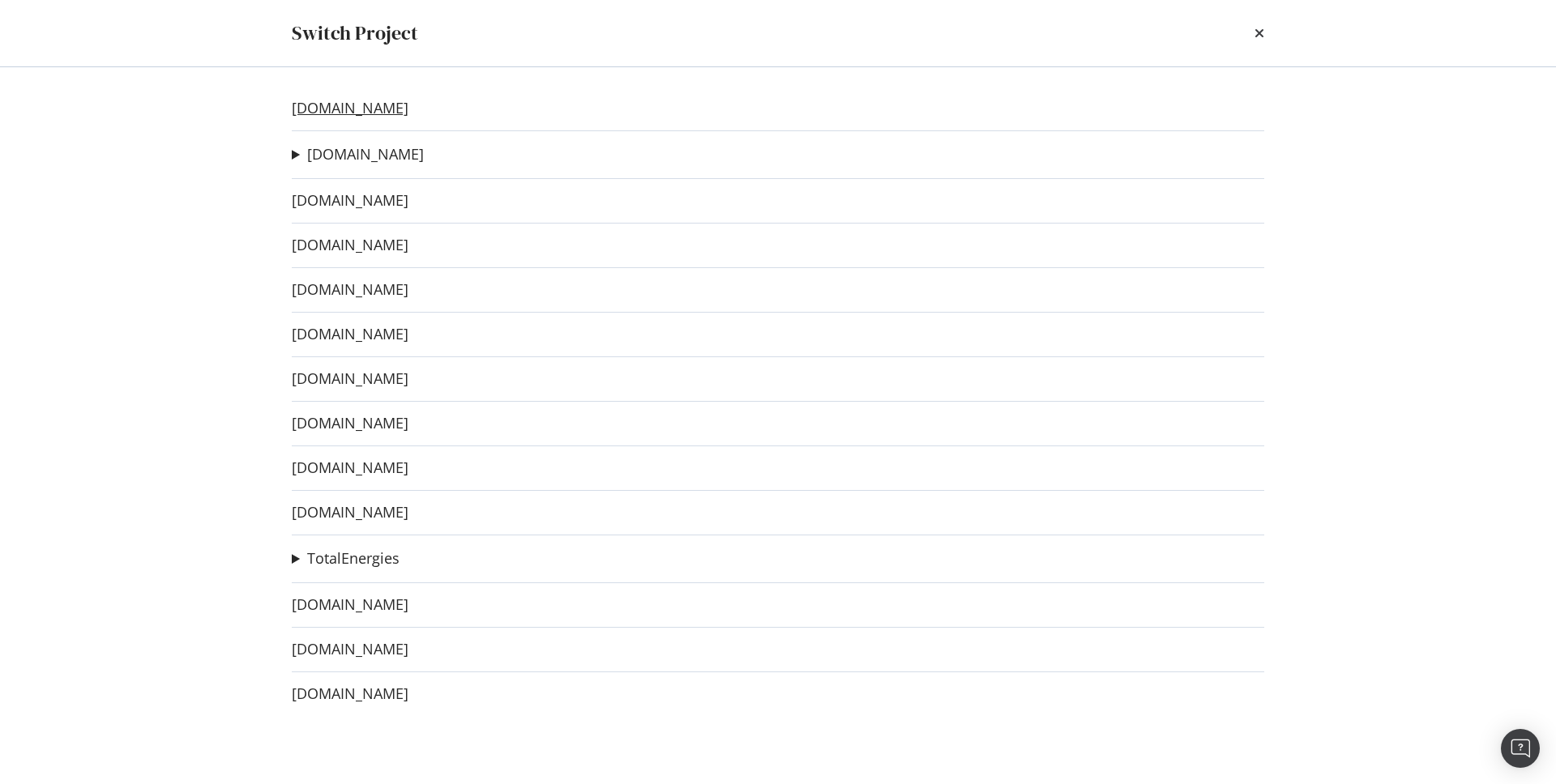
click at [383, 109] on link "www.sephora.gr" at bounding box center [351, 107] width 117 height 17
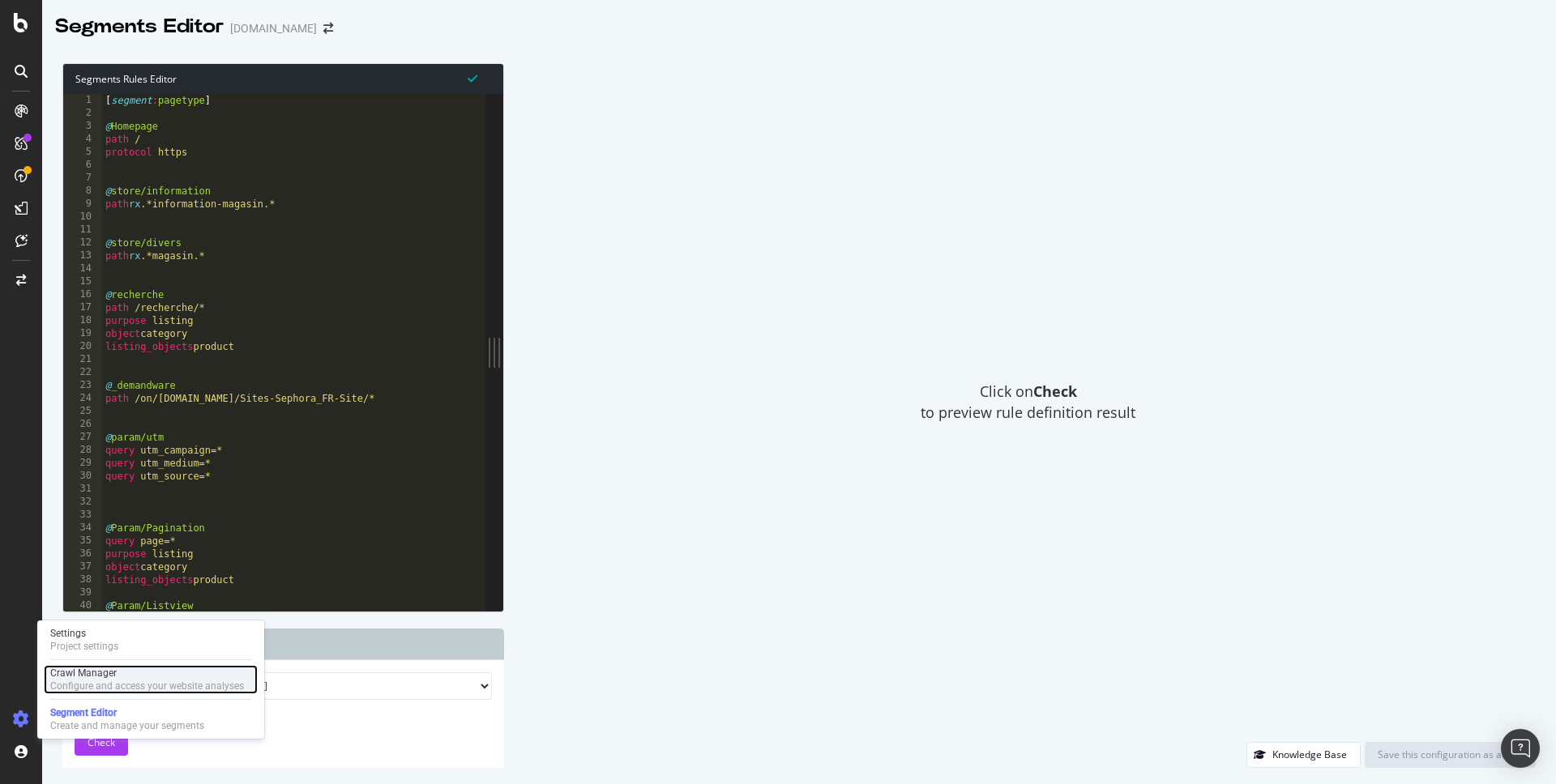
click at [118, 680] on div "Configure and access your website analyses" at bounding box center [147, 686] width 194 height 13
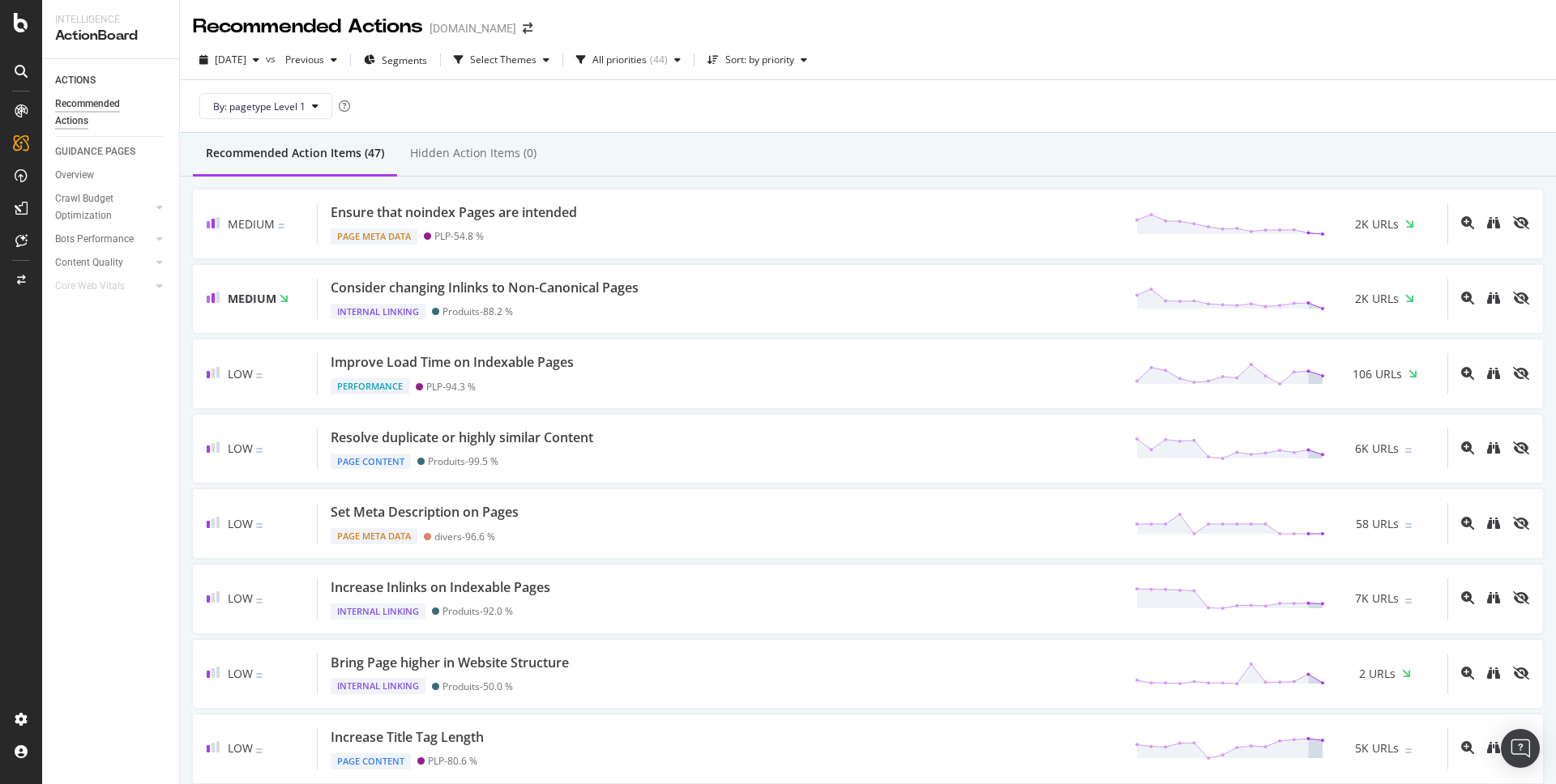
scroll to position [11, 0]
